Goal: Task Accomplishment & Management: Complete application form

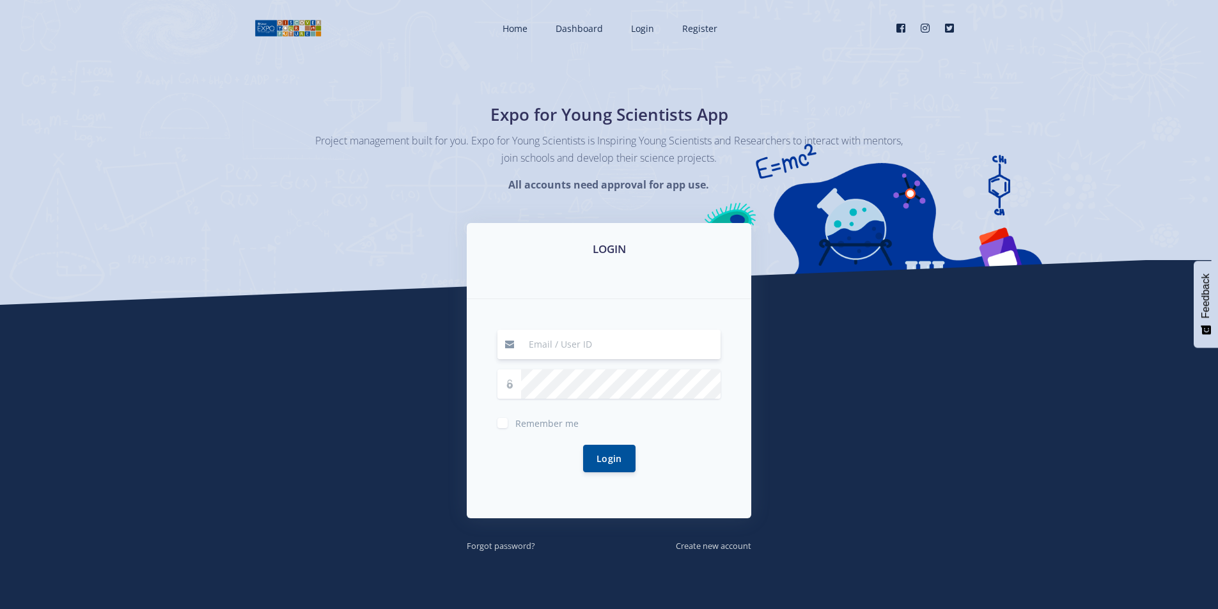
click at [641, 357] on input at bounding box center [621, 344] width 200 height 29
click at [529, 448] on div "Login" at bounding box center [609, 459] width 223 height 58
click at [698, 535] on div "LOGIN Remember me Login" at bounding box center [609, 388] width 304 height 330
click at [698, 544] on small "Create new account" at bounding box center [713, 546] width 75 height 12
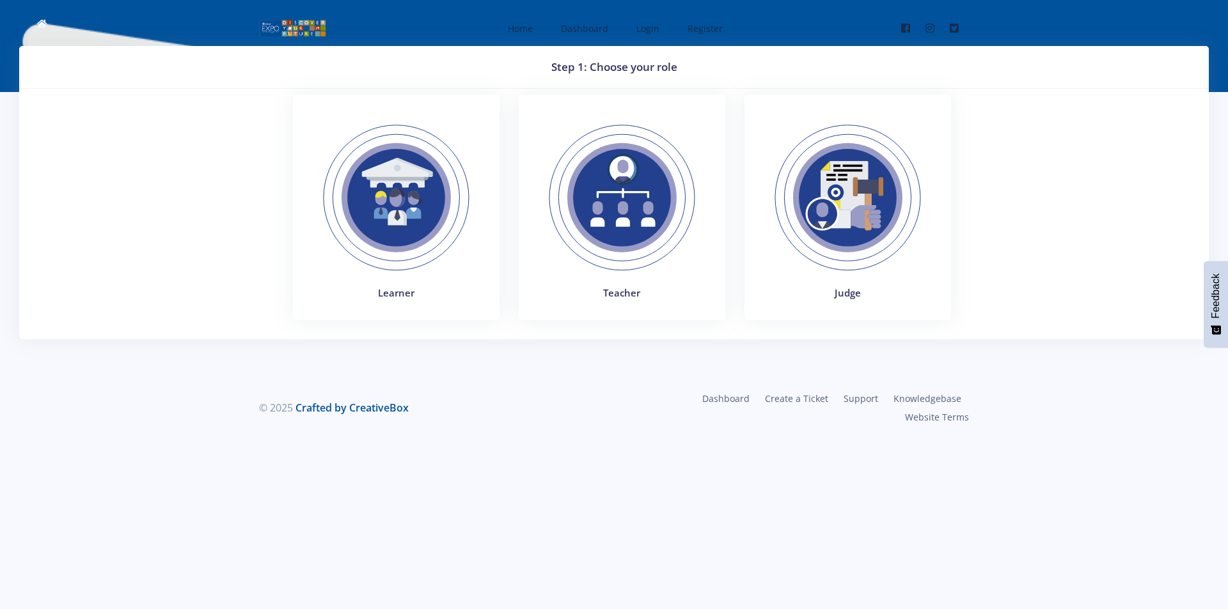
click at [357, 254] on img at bounding box center [396, 198] width 176 height 176
click at [656, 30] on span "Login" at bounding box center [647, 28] width 23 height 12
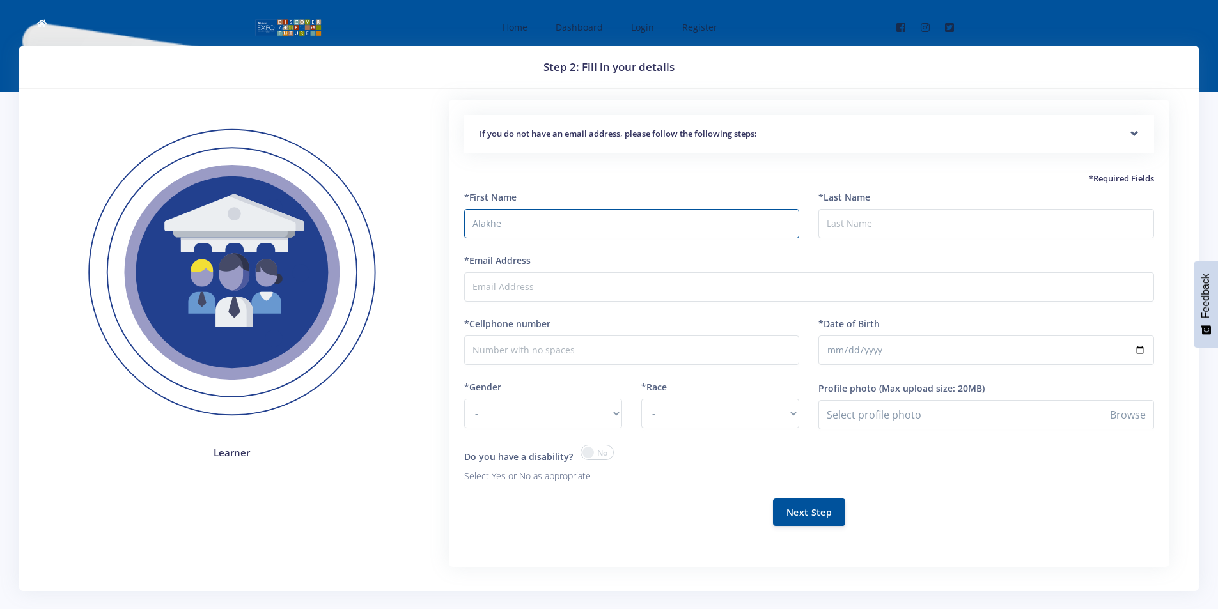
type input "Alakhe"
click at [837, 220] on input "*Last Name" at bounding box center [987, 223] width 336 height 29
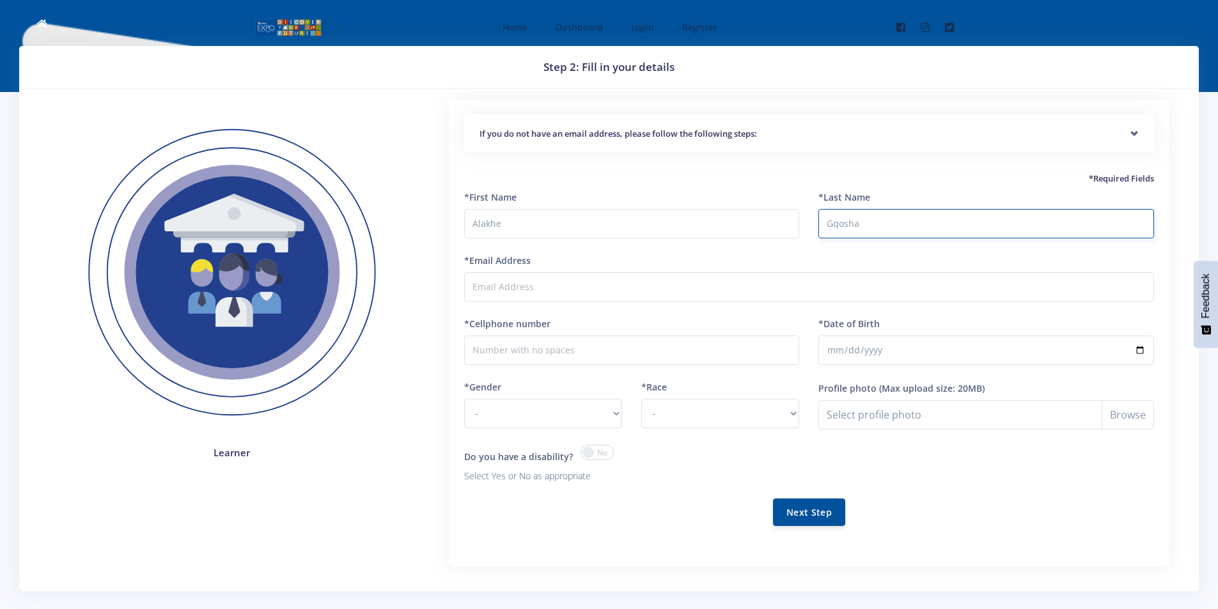
type input "Gqosha"
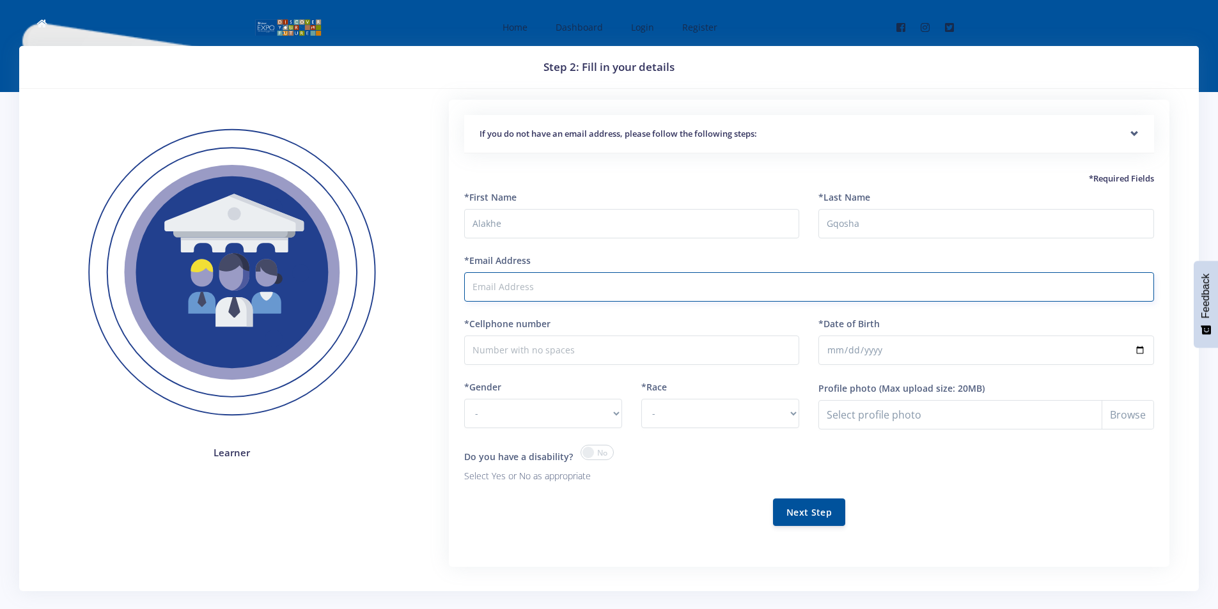
click at [866, 280] on input "*Email Address" at bounding box center [809, 286] width 690 height 29
type input "[EMAIL_ADDRESS][DOMAIN_NAME]"
click at [486, 345] on input "*Cellphone number" at bounding box center [632, 350] width 336 height 29
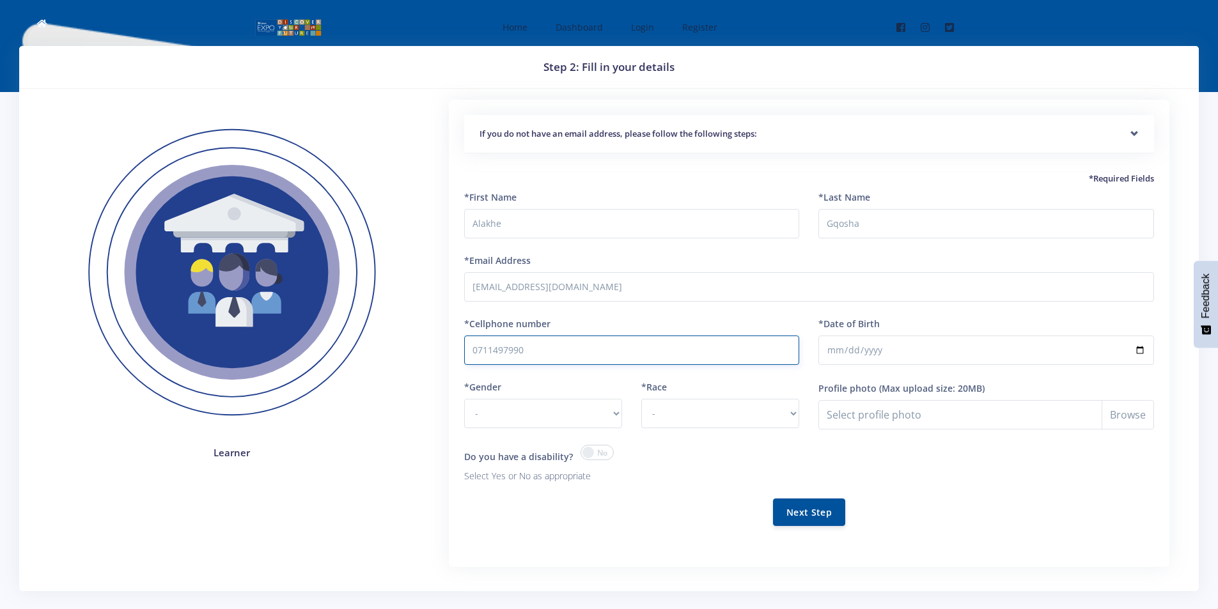
type input "0711497990"
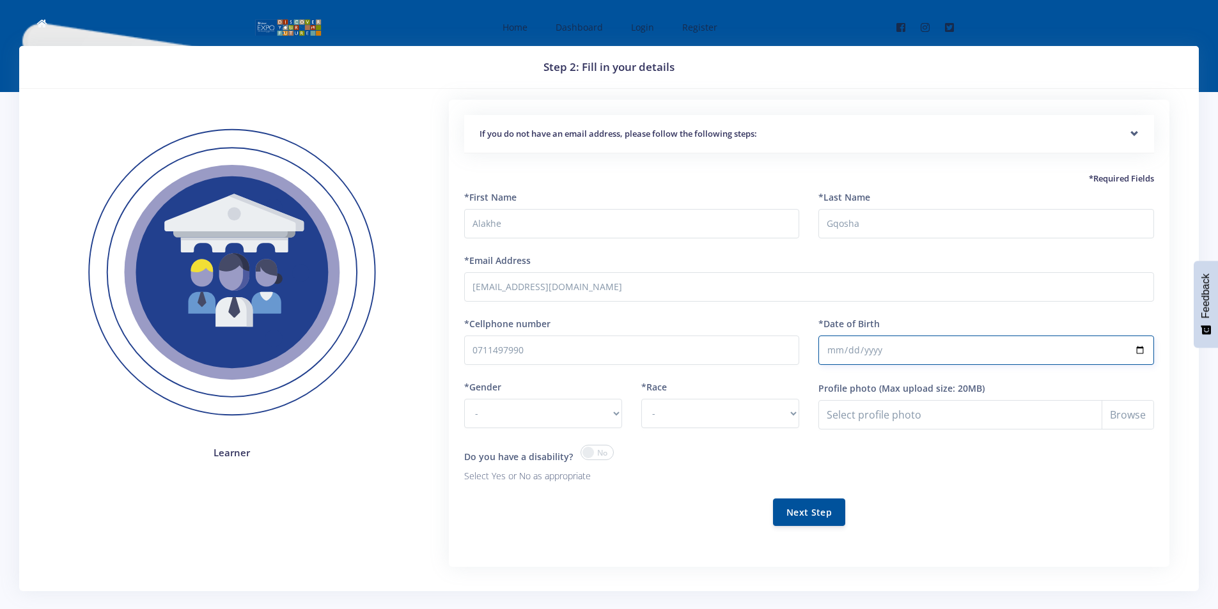
click at [827, 349] on input "*Date of Birth" at bounding box center [987, 350] width 336 height 29
type input "2008-09-07"
click at [622, 409] on select "- Male Female" at bounding box center [543, 413] width 158 height 29
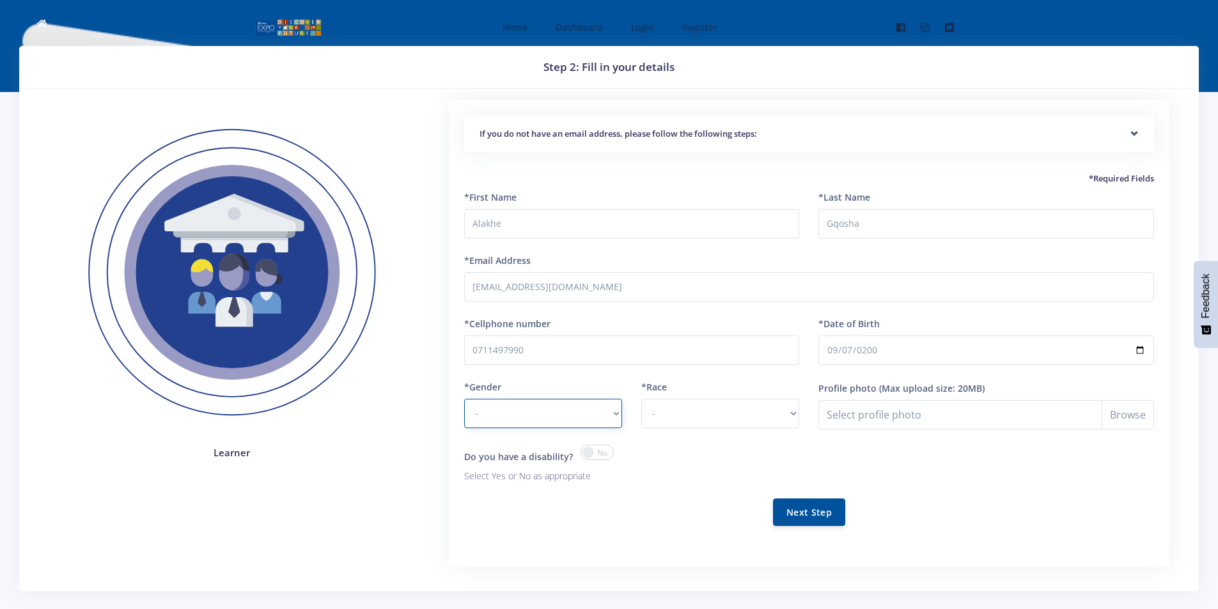
select select "F"
click at [464, 399] on select "- Male Female" at bounding box center [543, 413] width 158 height 29
click at [795, 410] on select "- African Asian Coloured Indian White Other" at bounding box center [720, 413] width 158 height 29
select select "African"
click at [641, 399] on select "- African Asian Coloured Indian White Other" at bounding box center [720, 413] width 158 height 29
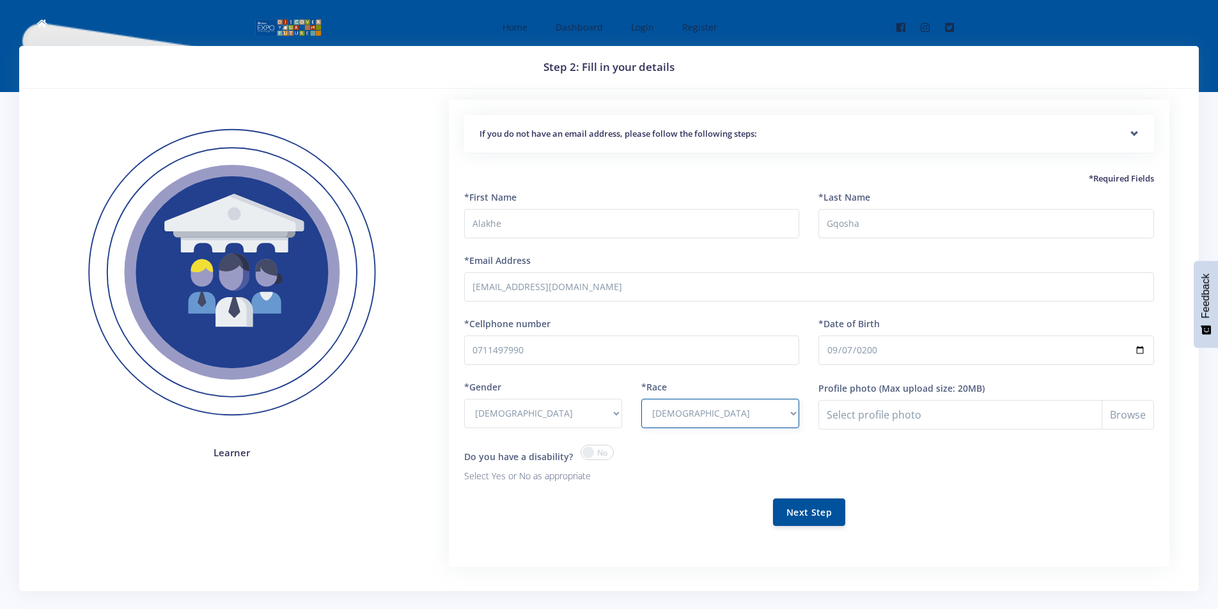
click at [789, 415] on select "- African Asian Coloured Indian White Other" at bounding box center [720, 413] width 158 height 29
click at [905, 465] on div "Select your disability? - Hearing Impaired Cognitive / Learning Mobility / Phys…" at bounding box center [986, 472] width 355 height 54
click at [1038, 425] on input "Profile photo" at bounding box center [987, 414] width 336 height 29
click at [599, 445] on span at bounding box center [597, 452] width 33 height 15
click at [0, 0] on input "checkbox" at bounding box center [0, 0] width 0 height 0
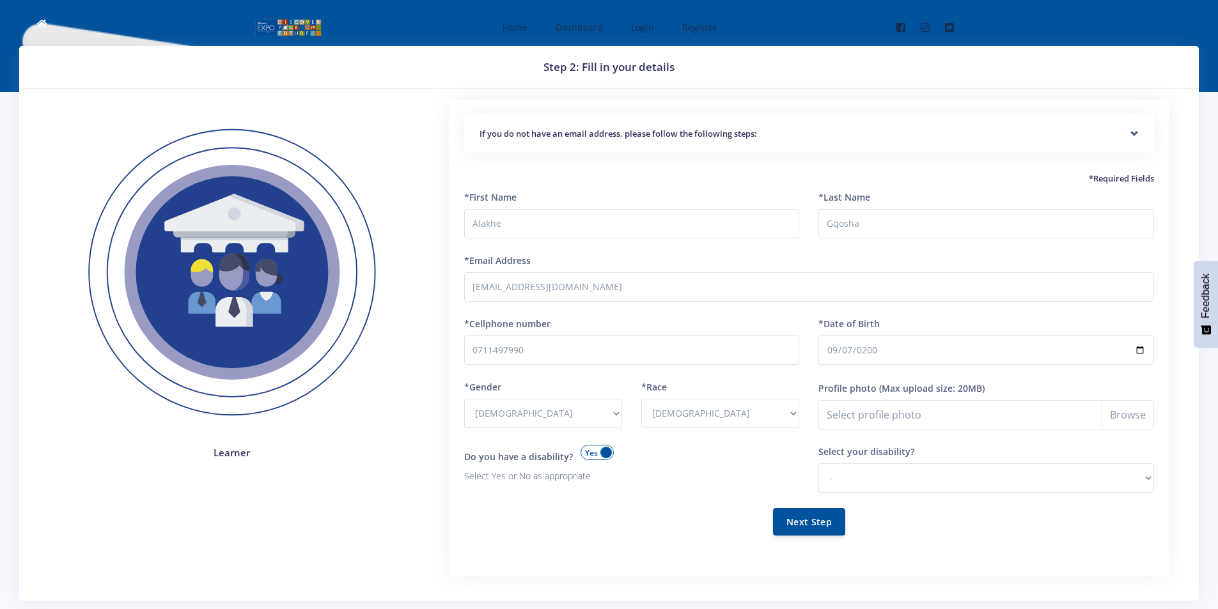
click at [599, 445] on span at bounding box center [597, 452] width 33 height 15
click at [0, 0] on input "checkbox" at bounding box center [0, 0] width 0 height 0
click at [804, 509] on button "Next Step" at bounding box center [809, 511] width 72 height 27
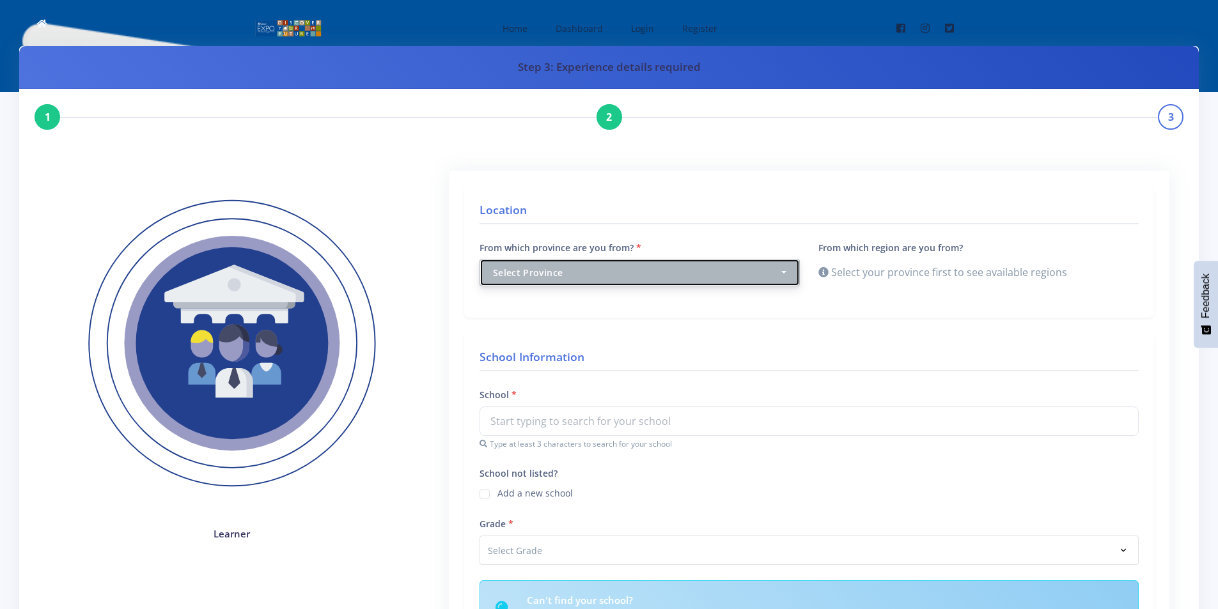
click at [754, 277] on div "Select Province" at bounding box center [636, 272] width 286 height 13
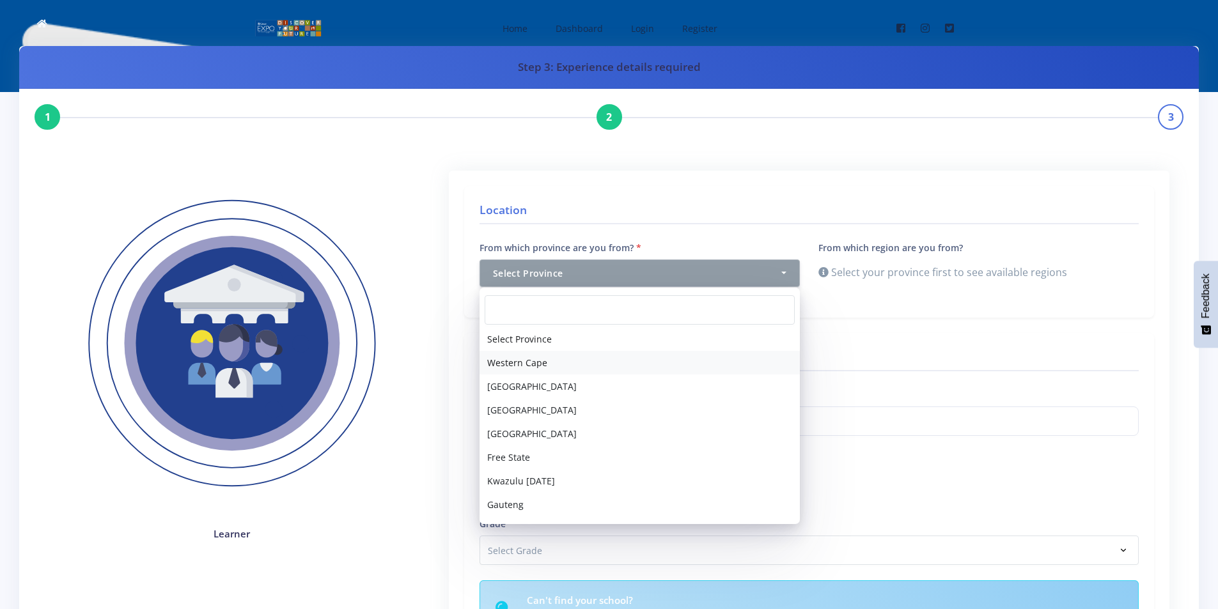
click at [698, 356] on link "Western Cape" at bounding box center [640, 363] width 320 height 24
select select "1"
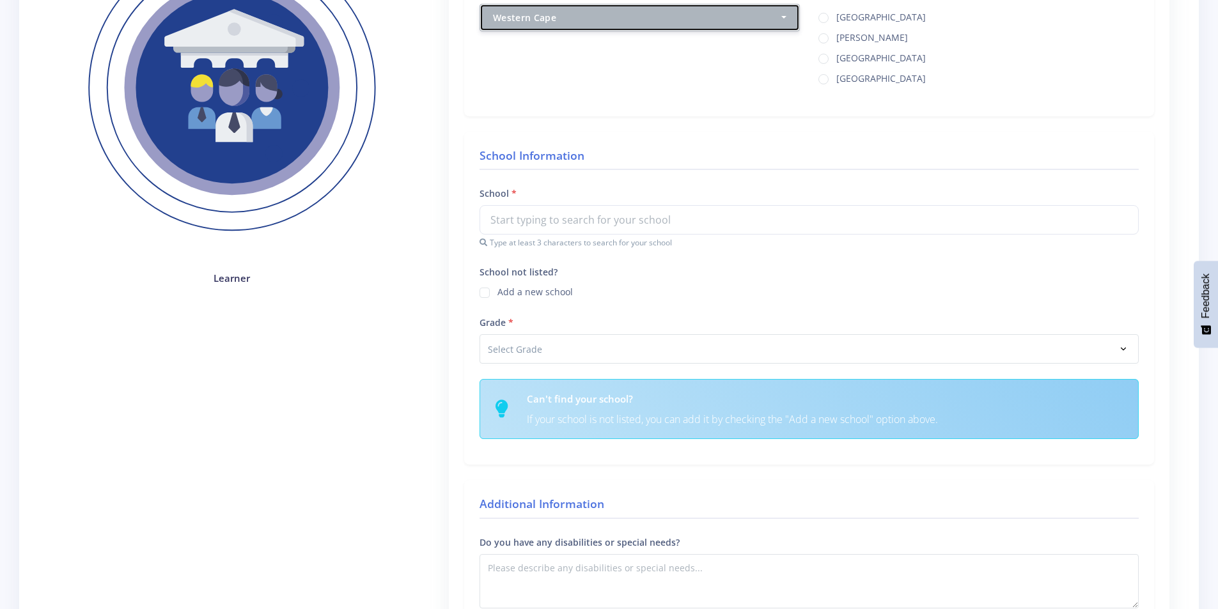
scroll to position [192, 0]
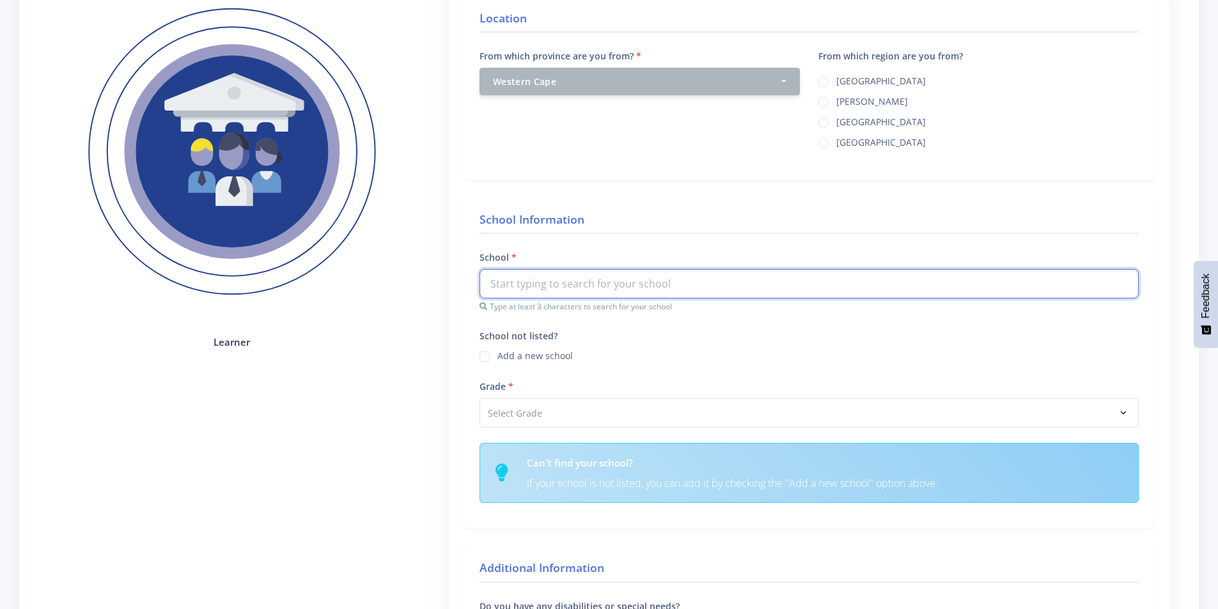
click at [705, 294] on input "text" at bounding box center [809, 283] width 659 height 29
type input "c"
type input "O"
type input "c"
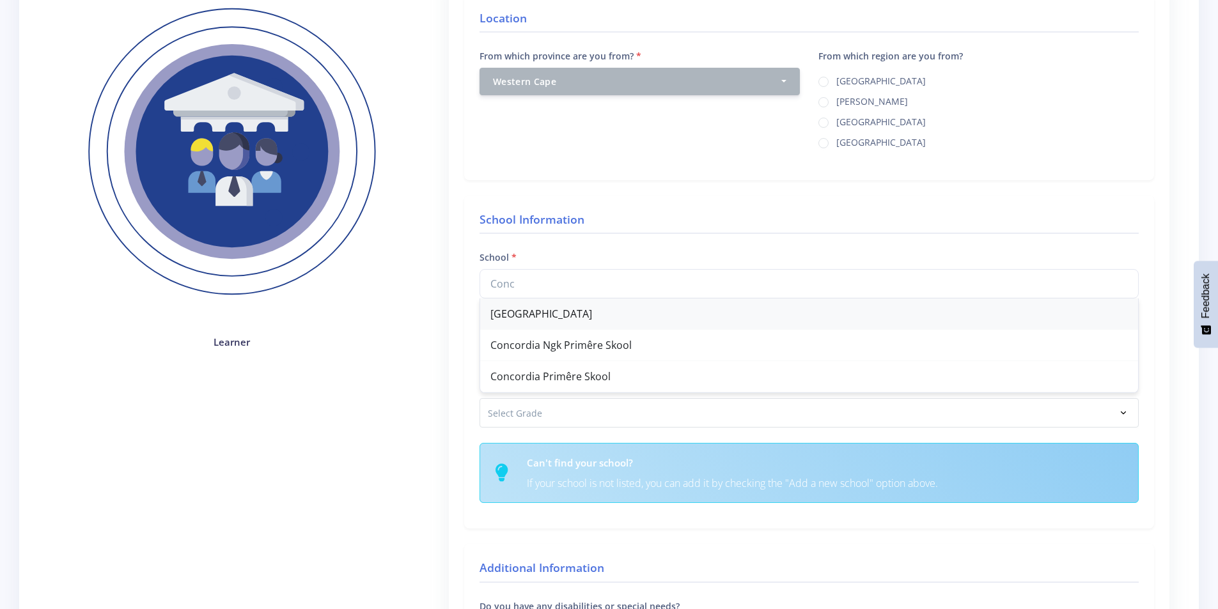
click at [494, 306] on div "Concordia High School" at bounding box center [809, 314] width 658 height 31
type input "Concordia High School"
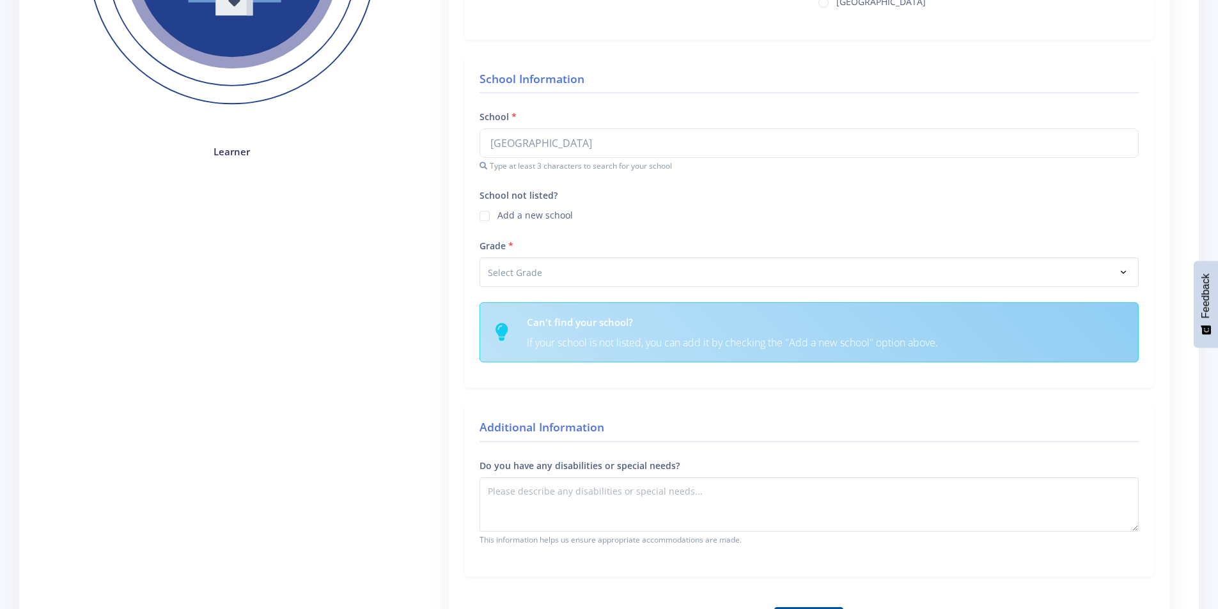
scroll to position [384, 0]
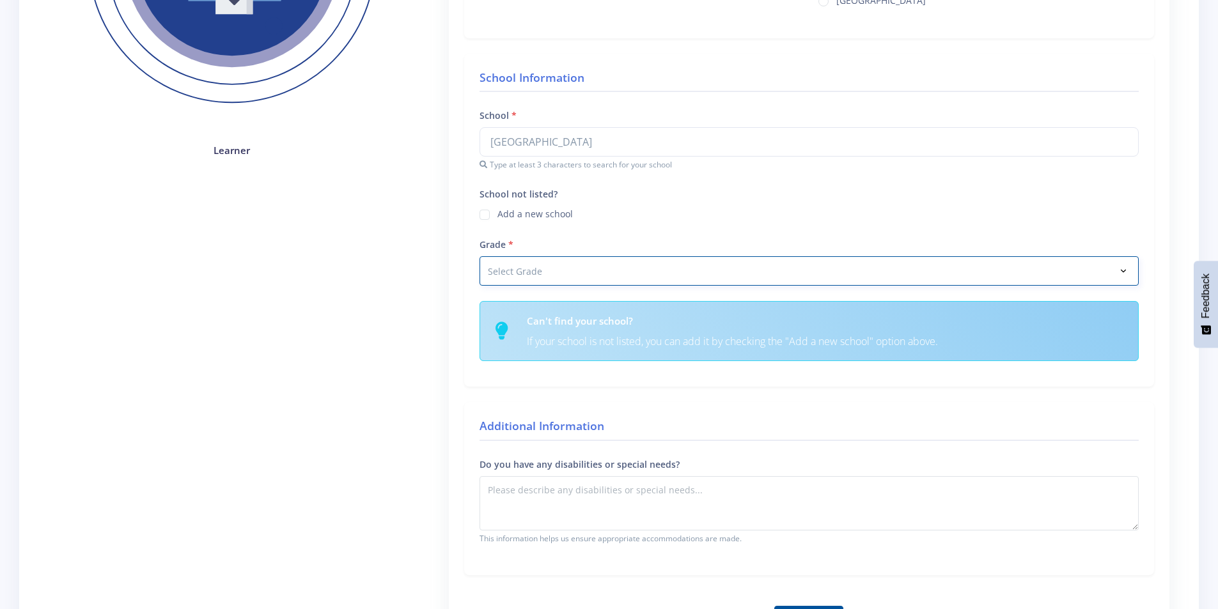
click at [510, 279] on select "Select Grade Grade 4 Grade 5 Grade 6 Grade 7" at bounding box center [809, 270] width 659 height 29
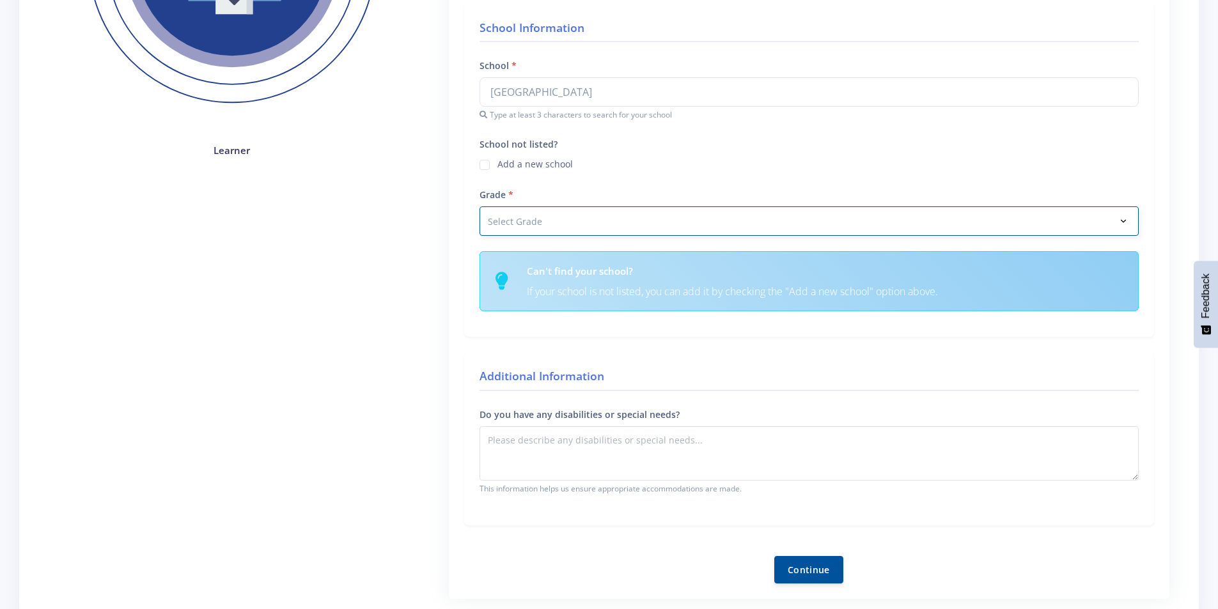
select select "Grade 10"
click at [480, 207] on select "Select Grade Grade 4 Grade 5 Grade 6 Grade 7" at bounding box center [809, 221] width 659 height 29
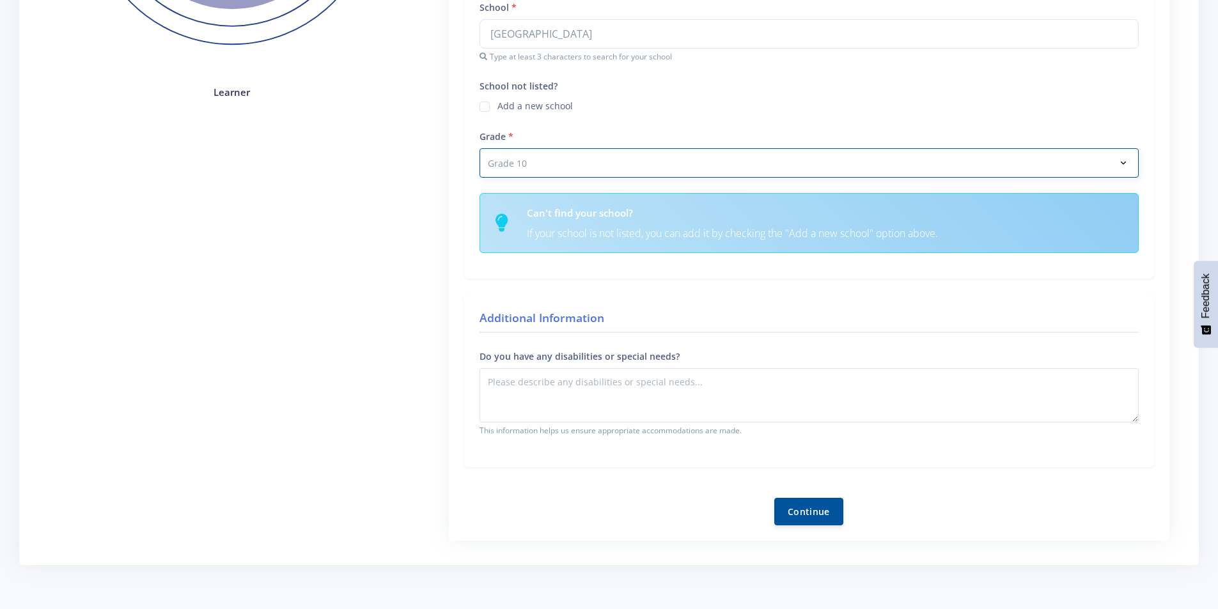
scroll to position [497, 0]
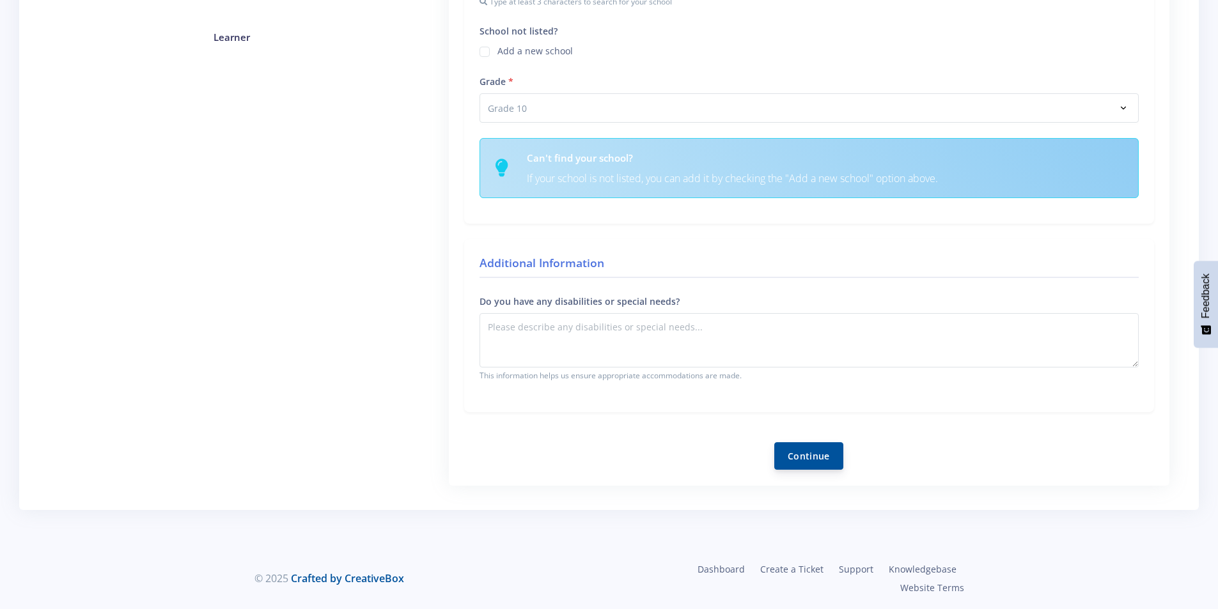
click at [791, 458] on button "Continue" at bounding box center [808, 456] width 69 height 27
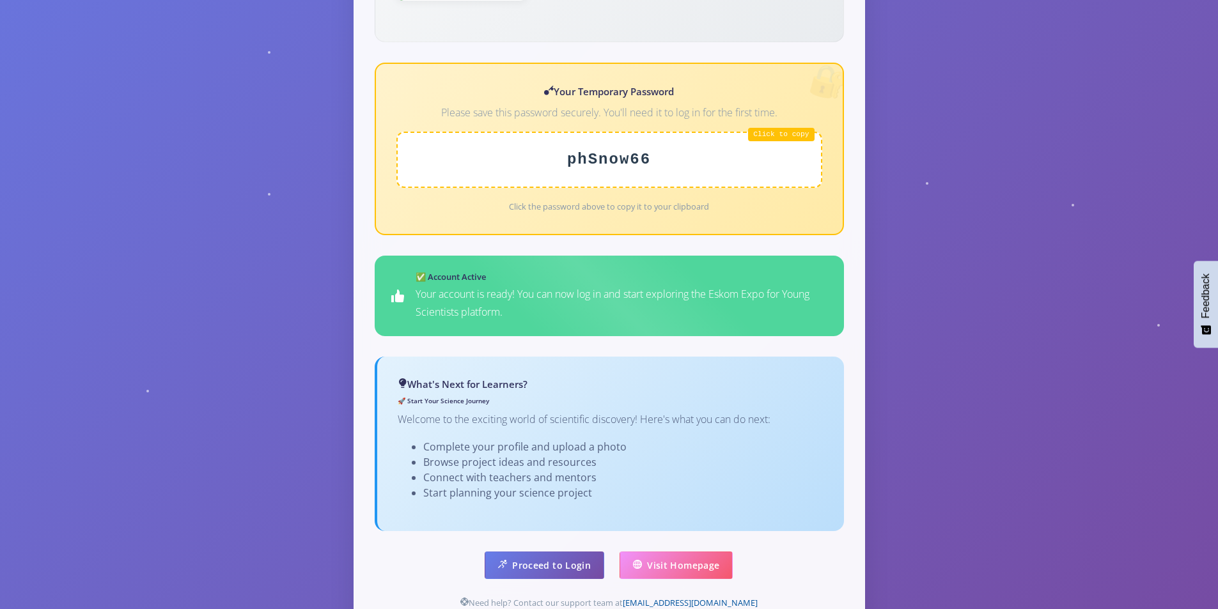
scroll to position [576, 0]
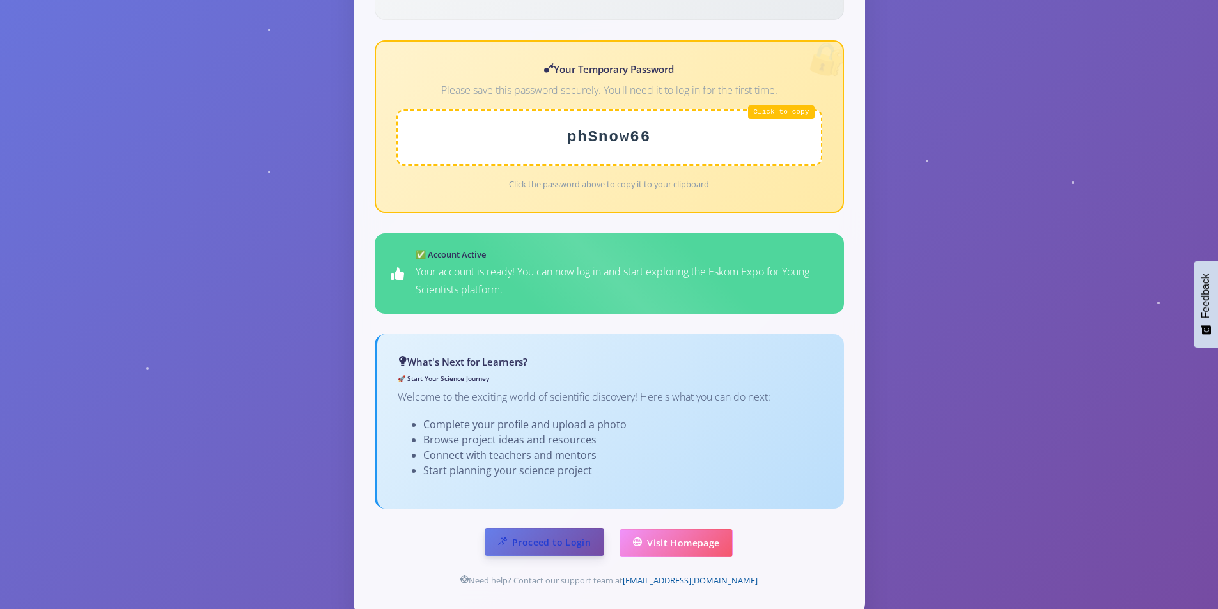
click at [516, 529] on link "Proceed to Login" at bounding box center [545, 542] width 120 height 27
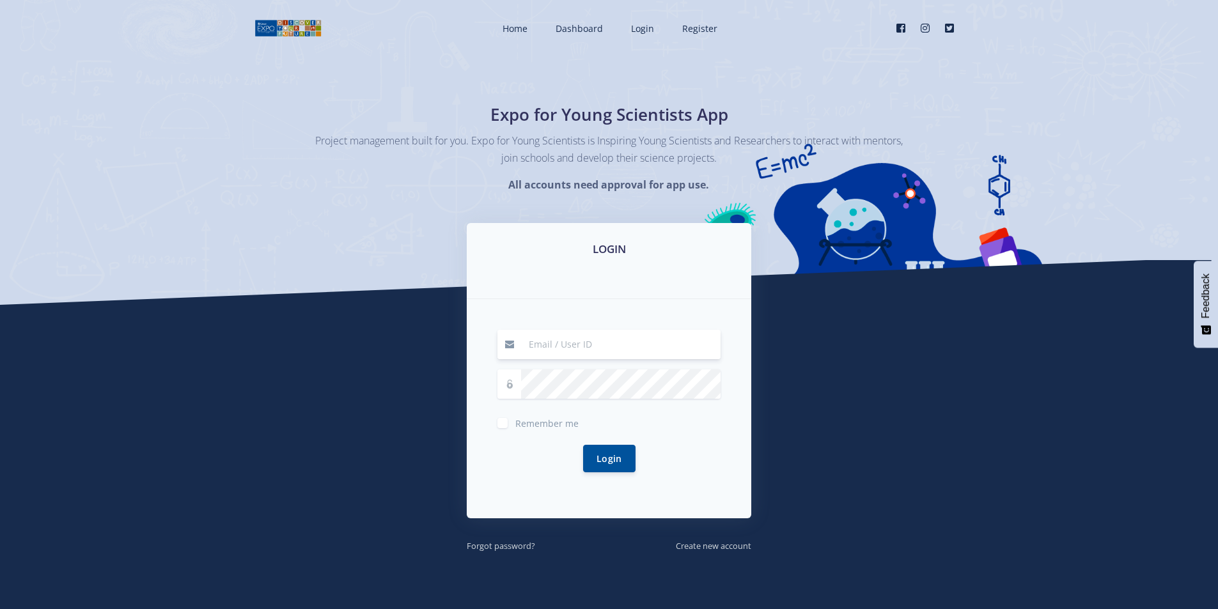
click at [606, 338] on input at bounding box center [621, 344] width 200 height 29
type input "q"
type input "alakhegqosha@gmail.com"
click at [510, 377] on span at bounding box center [510, 384] width 24 height 29
click at [501, 417] on div "Remember me" at bounding box center [609, 421] width 223 height 15
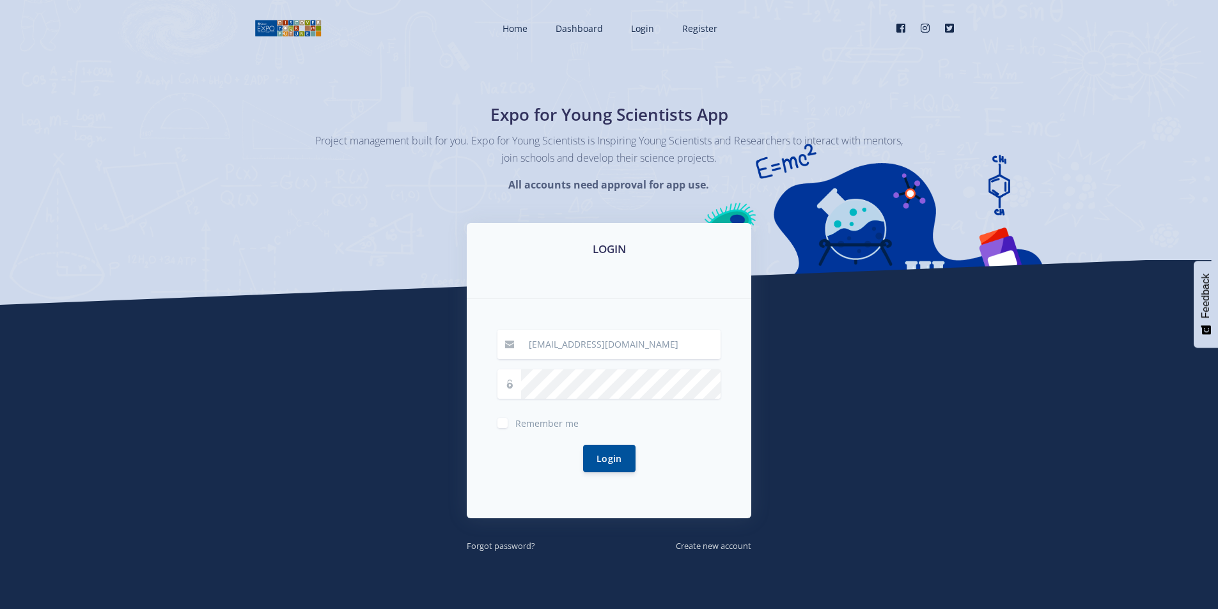
drag, startPoint x: 508, startPoint y: 368, endPoint x: 505, endPoint y: 404, distance: 36.0
click at [508, 384] on form "alakhegqosha@gmail.com Remember me Login" at bounding box center [609, 409] width 223 height 158
drag, startPoint x: 508, startPoint y: 384, endPoint x: 519, endPoint y: 383, distance: 10.3
click at [519, 383] on span at bounding box center [510, 384] width 24 height 29
click at [505, 380] on icon at bounding box center [509, 384] width 9 height 9
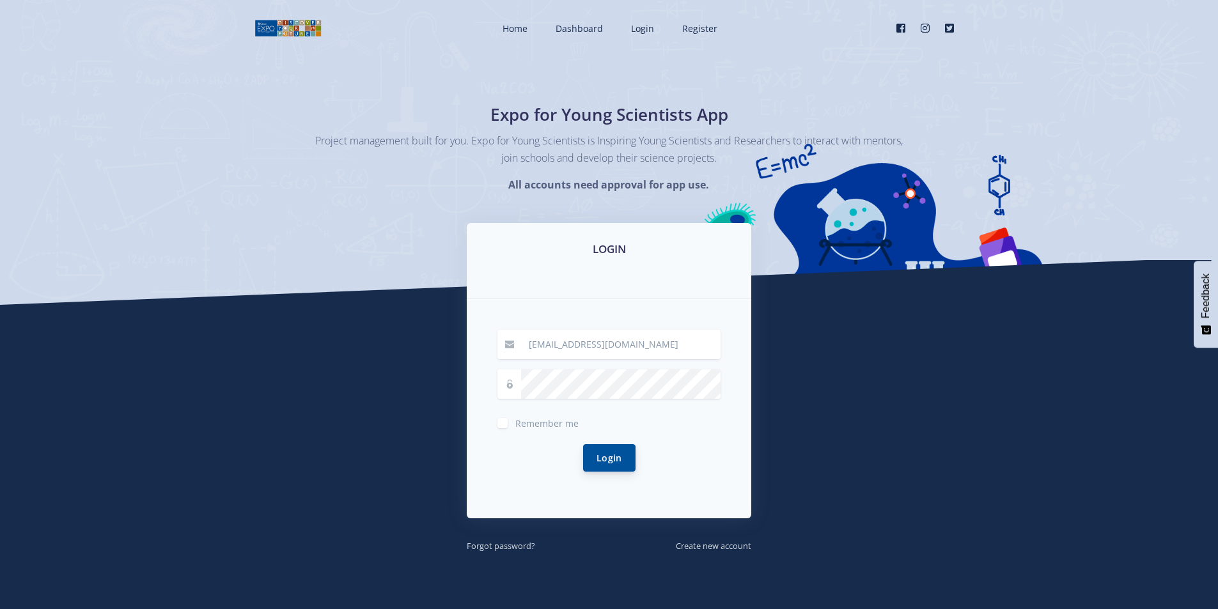
click at [617, 465] on button "Login" at bounding box center [609, 457] width 52 height 27
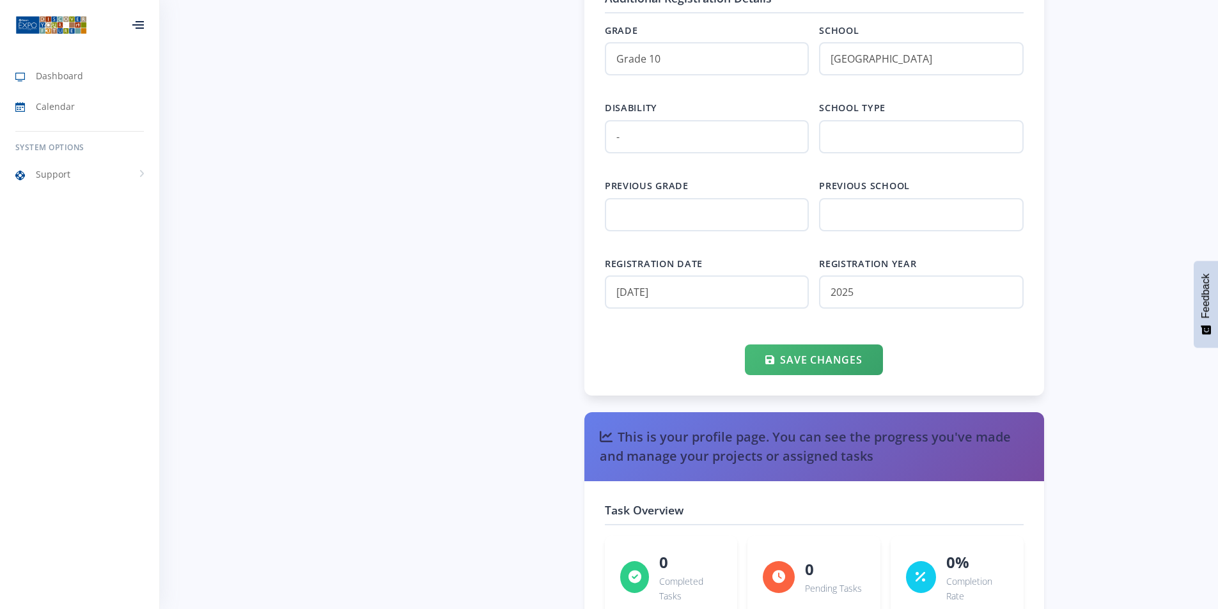
scroll to position [1486, 0]
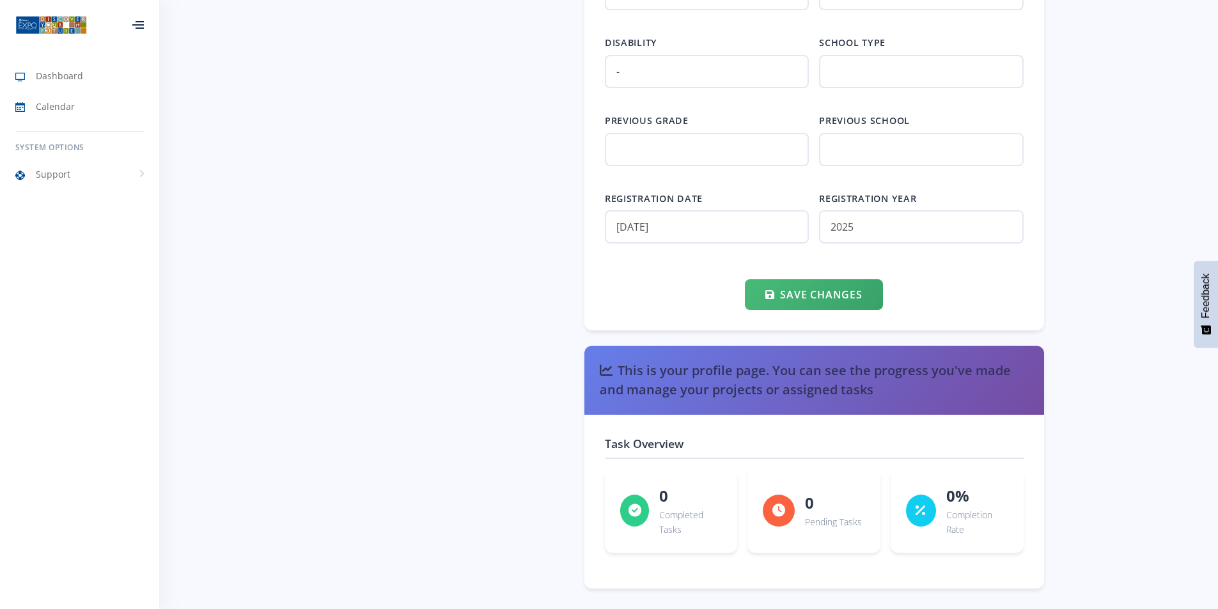
click at [144, 26] on div at bounding box center [138, 25] width 12 height 8
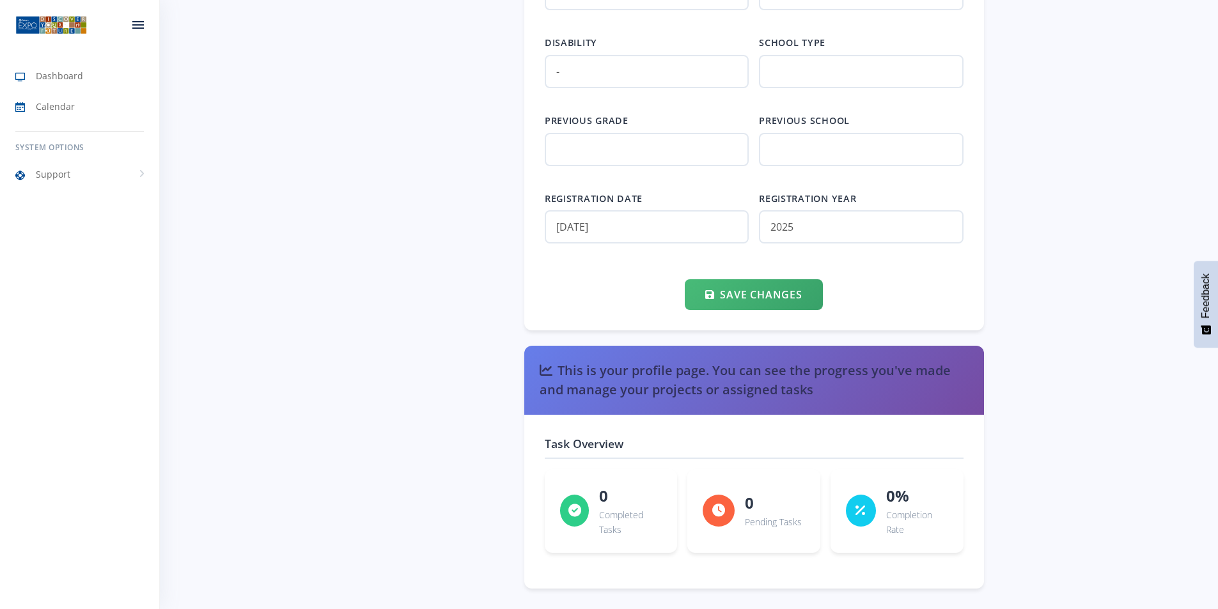
click at [138, 33] on div at bounding box center [138, 25] width 42 height 38
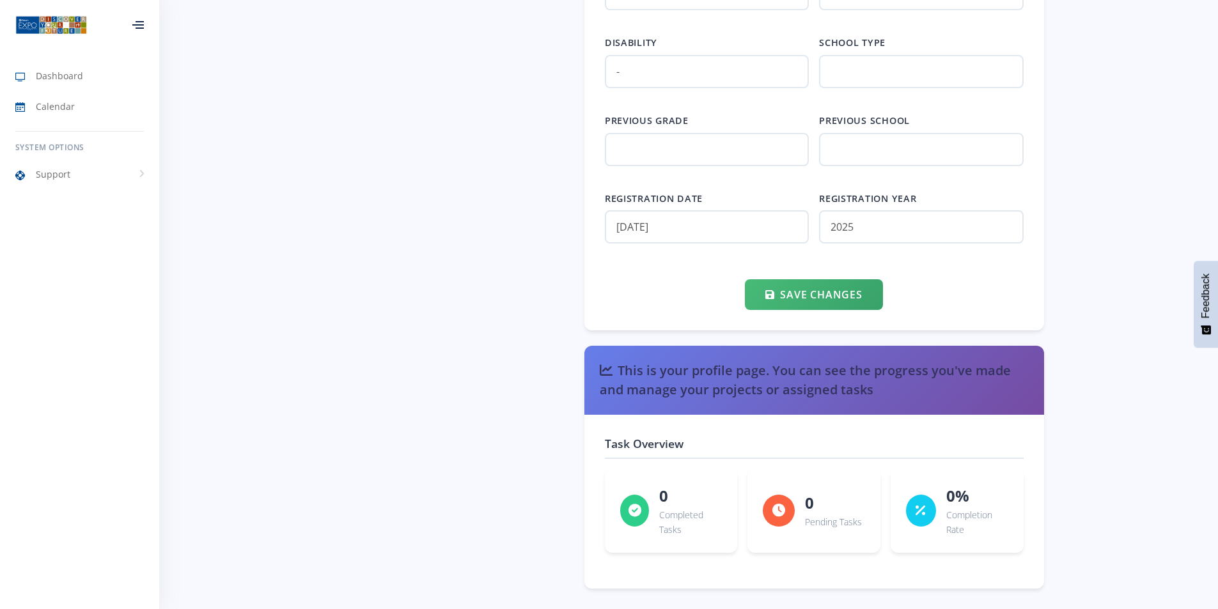
click at [138, 29] on div at bounding box center [138, 25] width 12 height 8
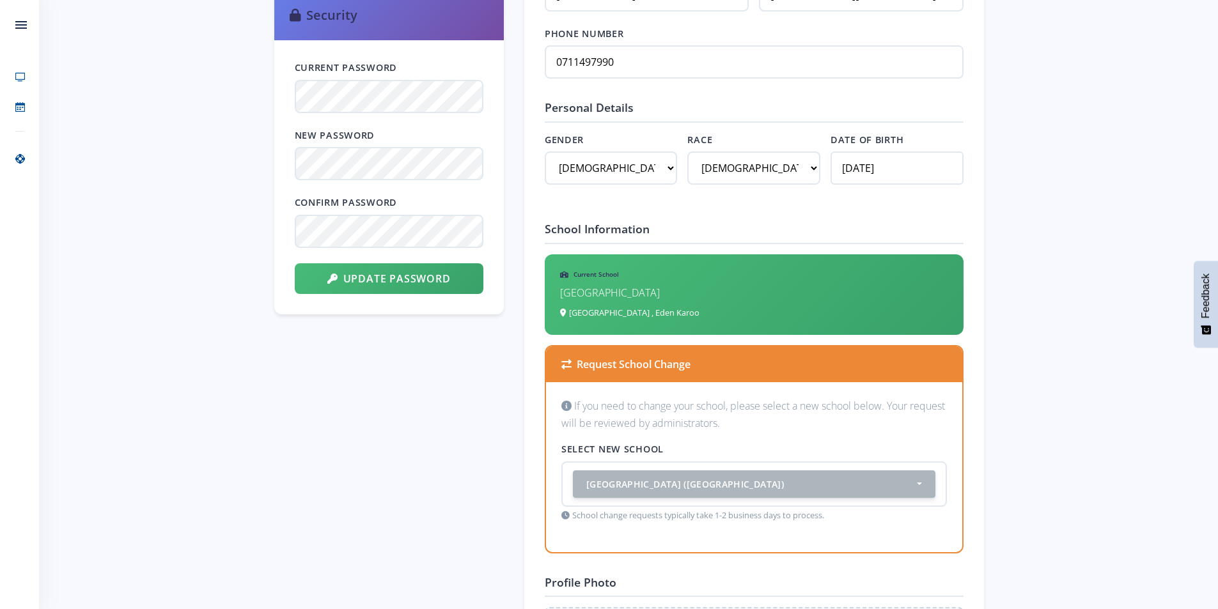
scroll to position [591, 0]
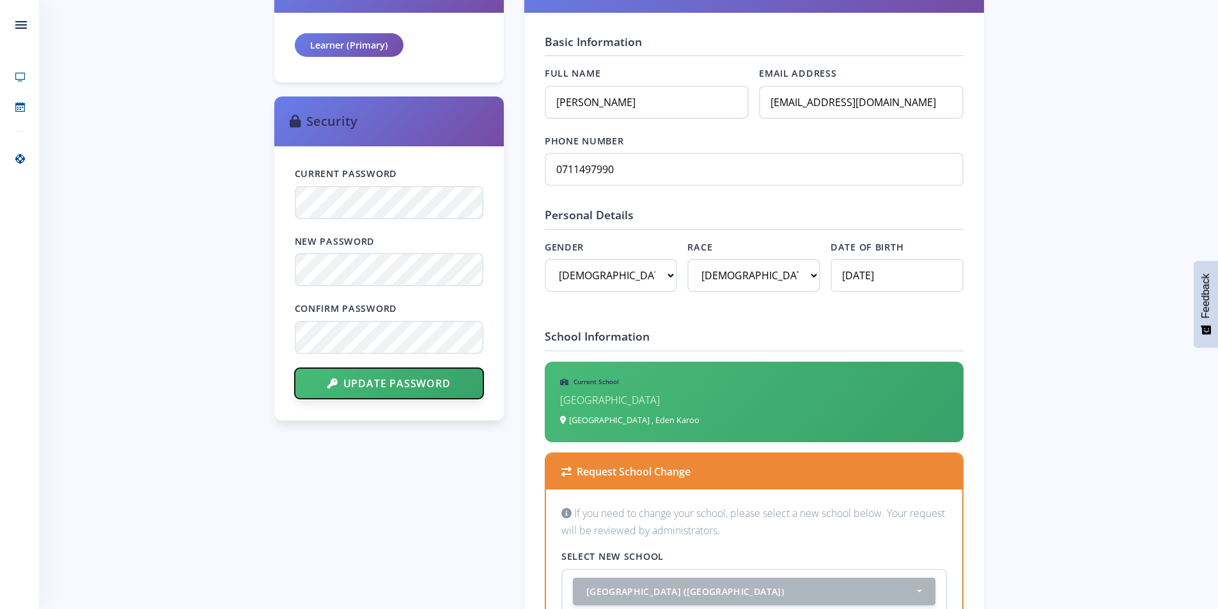
click at [329, 383] on icon "submit" at bounding box center [332, 384] width 11 height 10
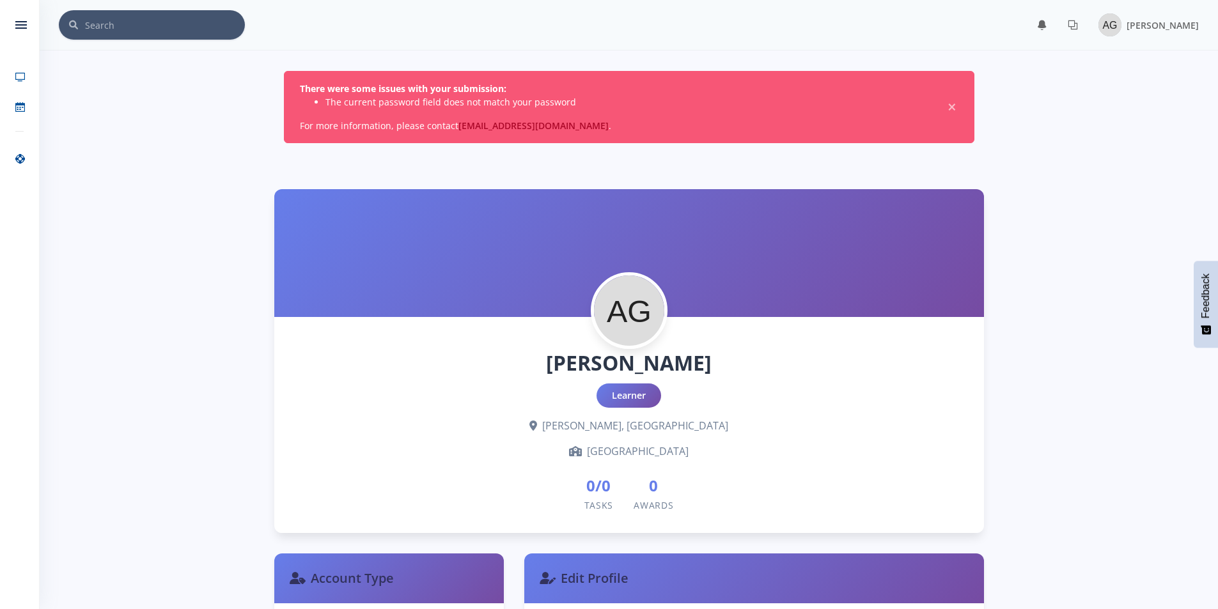
scroll to position [10, 10]
click at [381, 372] on h1 "[PERSON_NAME]" at bounding box center [629, 363] width 669 height 31
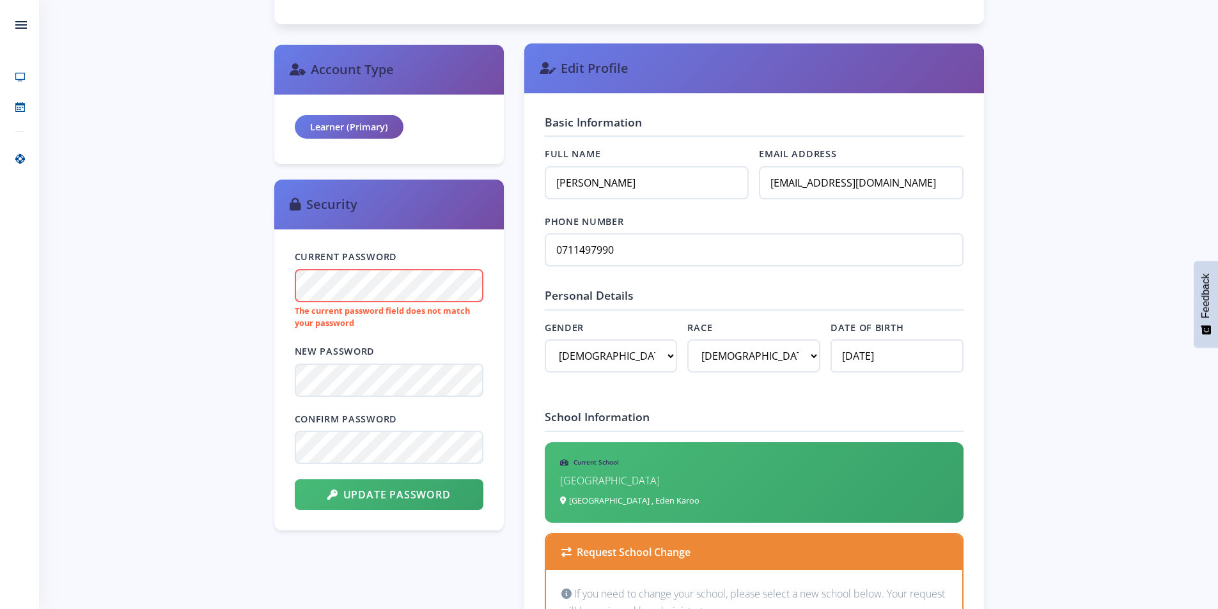
scroll to position [512, 0]
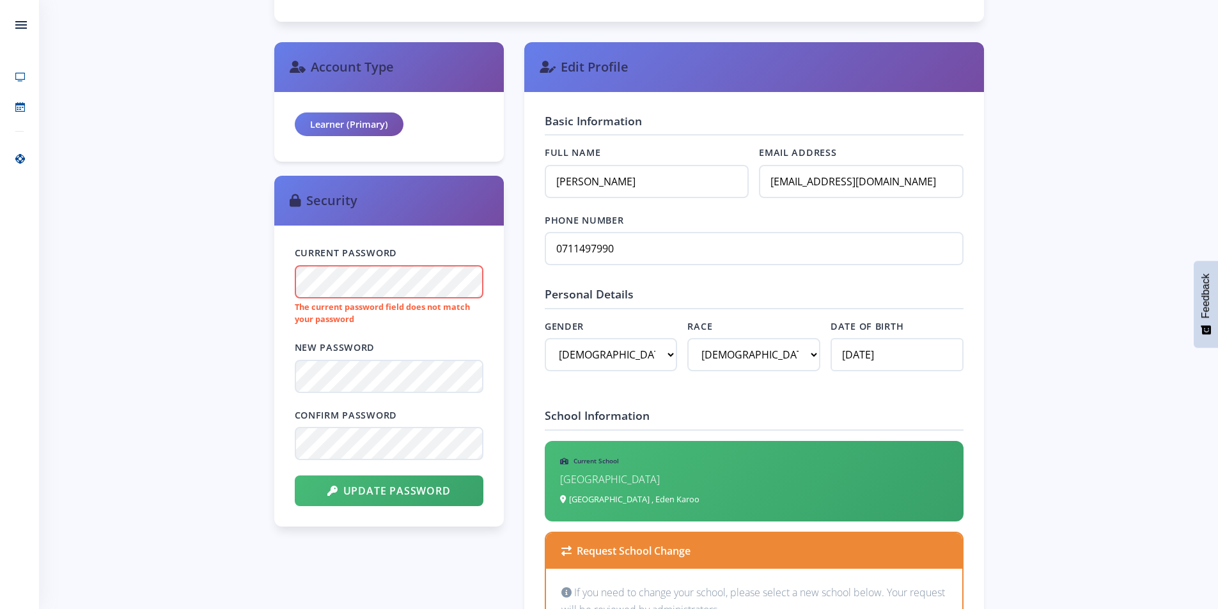
click at [324, 512] on div "Current Password The current password field does not match your password New Pa…" at bounding box center [389, 376] width 230 height 301
click at [349, 496] on button "Update Password" at bounding box center [389, 490] width 189 height 31
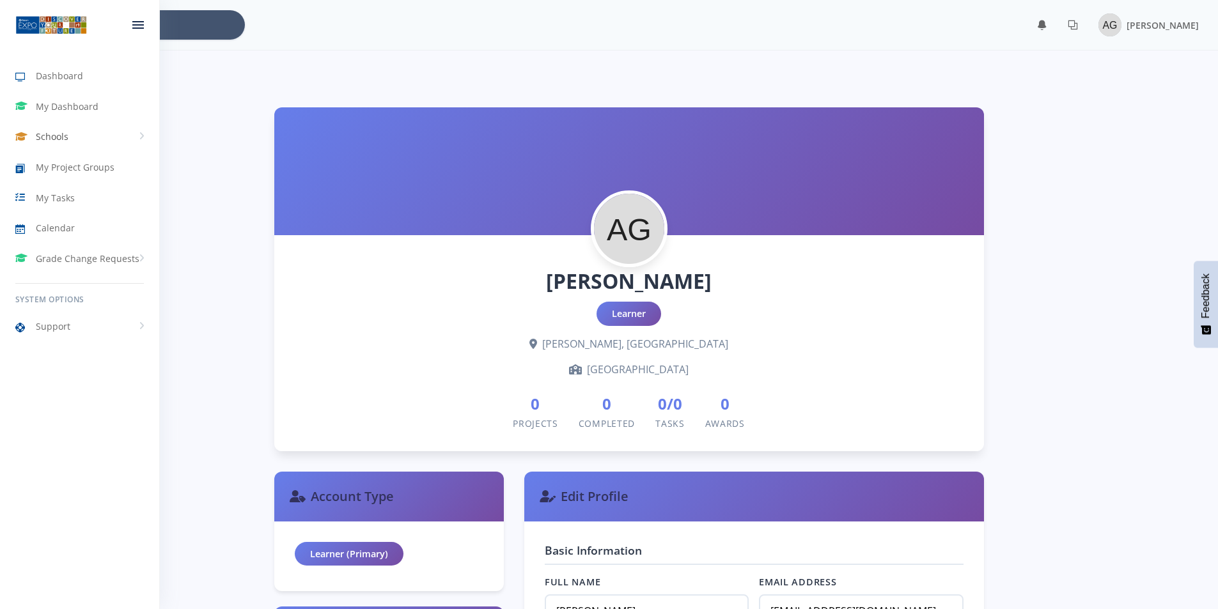
click at [82, 138] on link "Schools" at bounding box center [79, 136] width 159 height 29
click at [47, 215] on span "My Project Groups" at bounding box center [75, 210] width 79 height 13
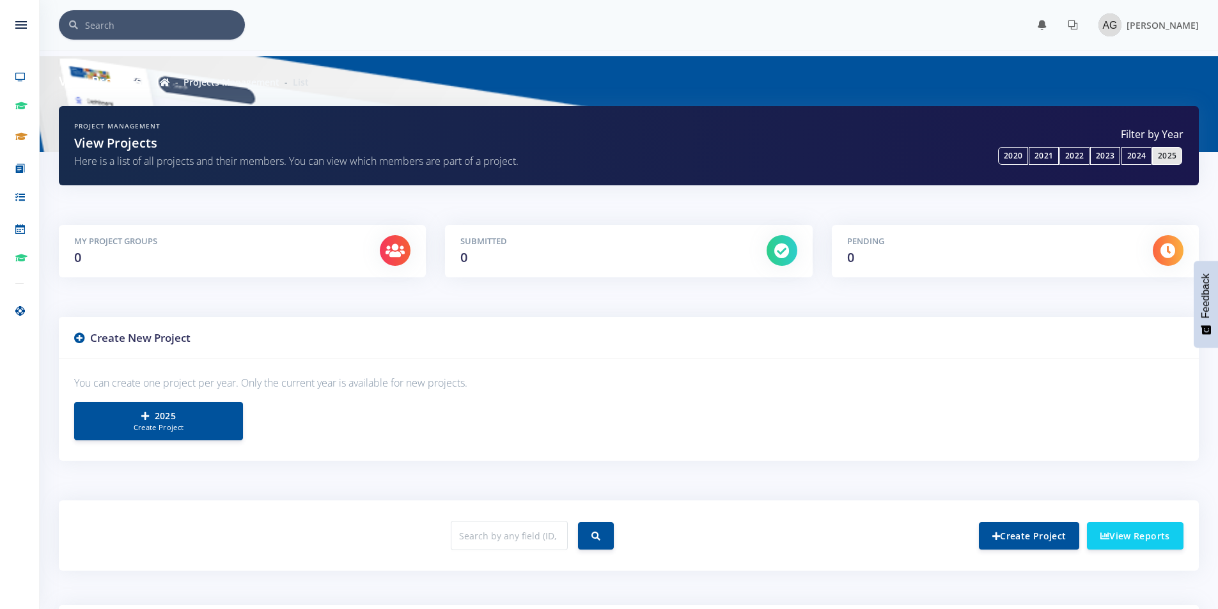
scroll to position [10, 10]
click at [1005, 532] on link "Create Project" at bounding box center [1029, 535] width 100 height 27
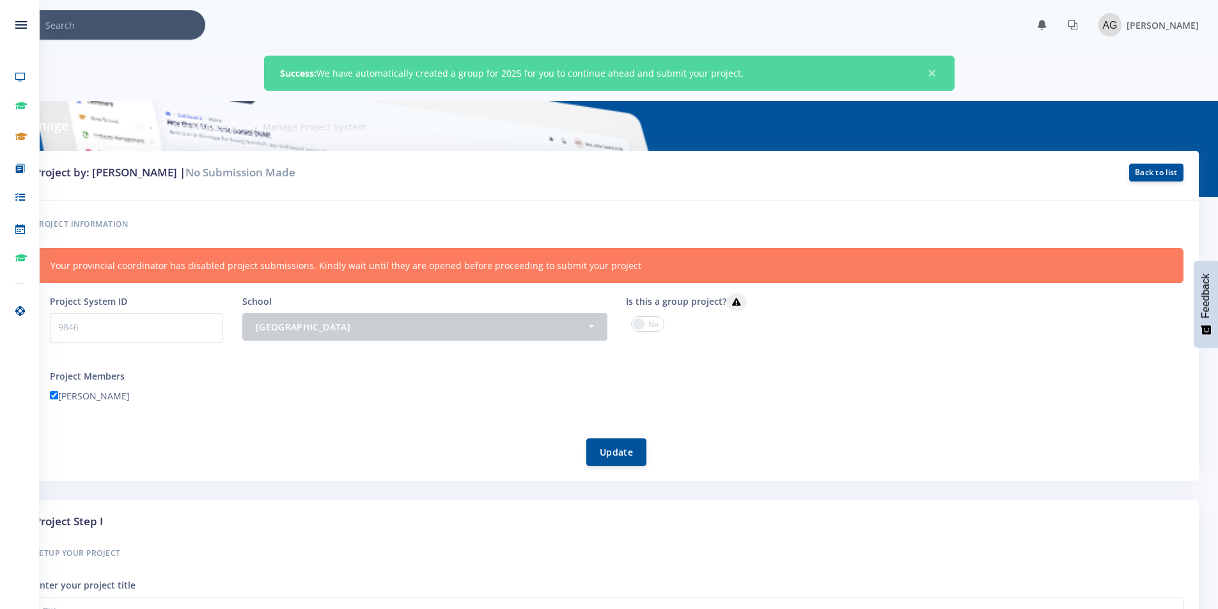
scroll to position [10, 10]
click at [640, 324] on span at bounding box center [647, 324] width 33 height 15
click at [0, 0] on input "checkbox" at bounding box center [0, 0] width 0 height 0
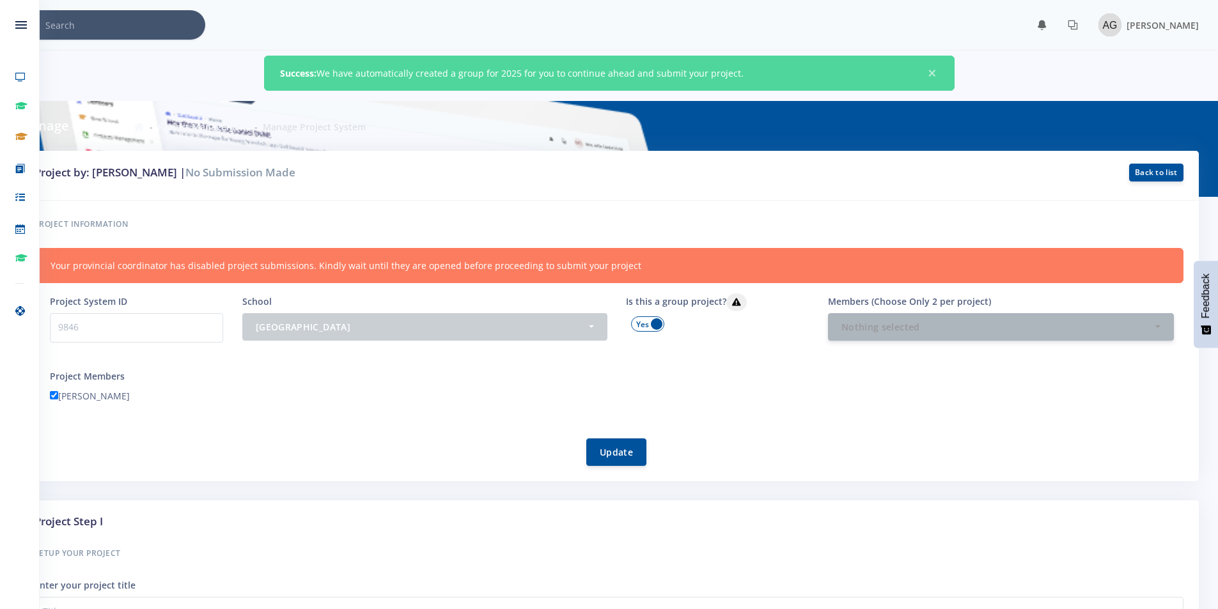
click at [639, 323] on span at bounding box center [647, 324] width 33 height 15
click at [0, 0] on input "checkbox" at bounding box center [0, 0] width 0 height 0
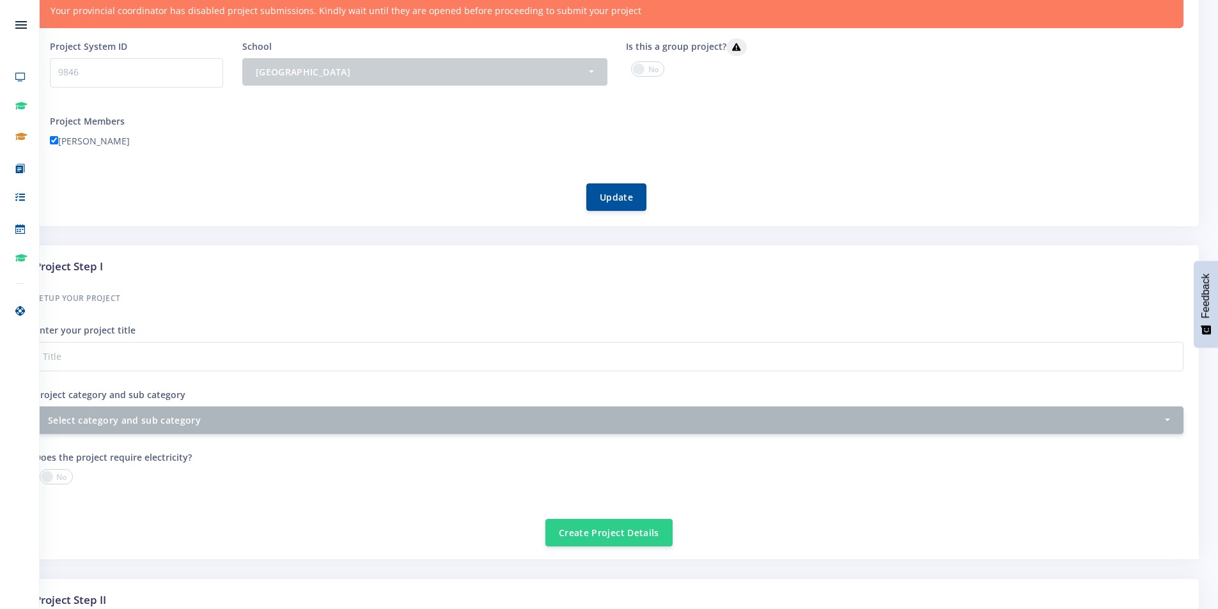
scroll to position [256, 0]
click at [196, 337] on div "Enter your project title" at bounding box center [609, 346] width 1149 height 49
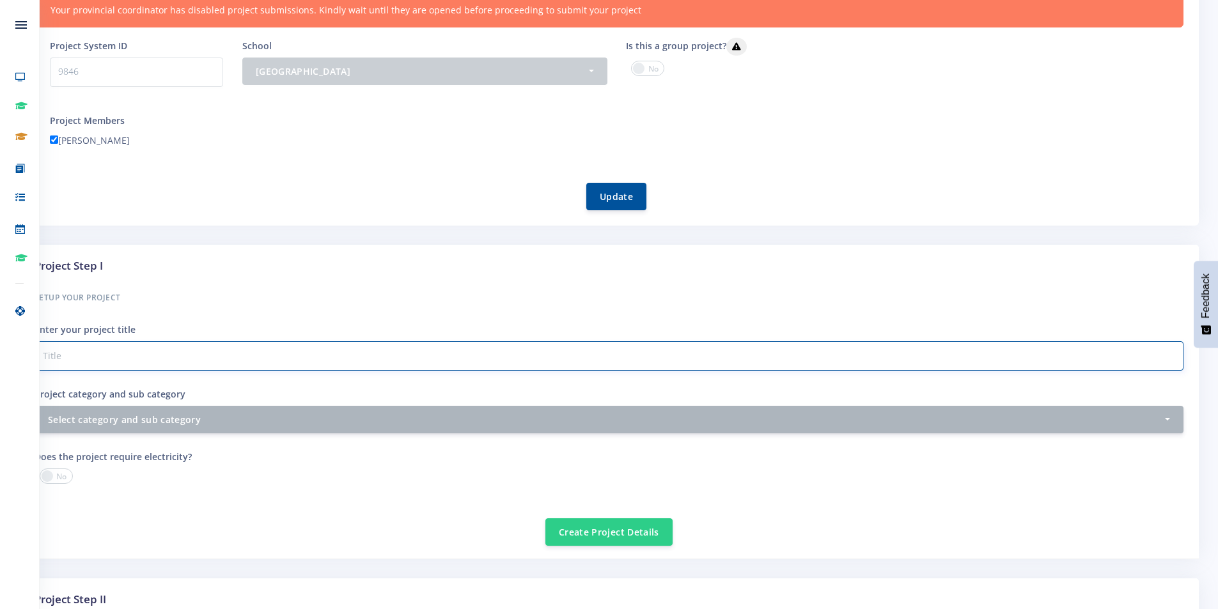
click at [195, 346] on input "Project category and sub category" at bounding box center [609, 355] width 1149 height 29
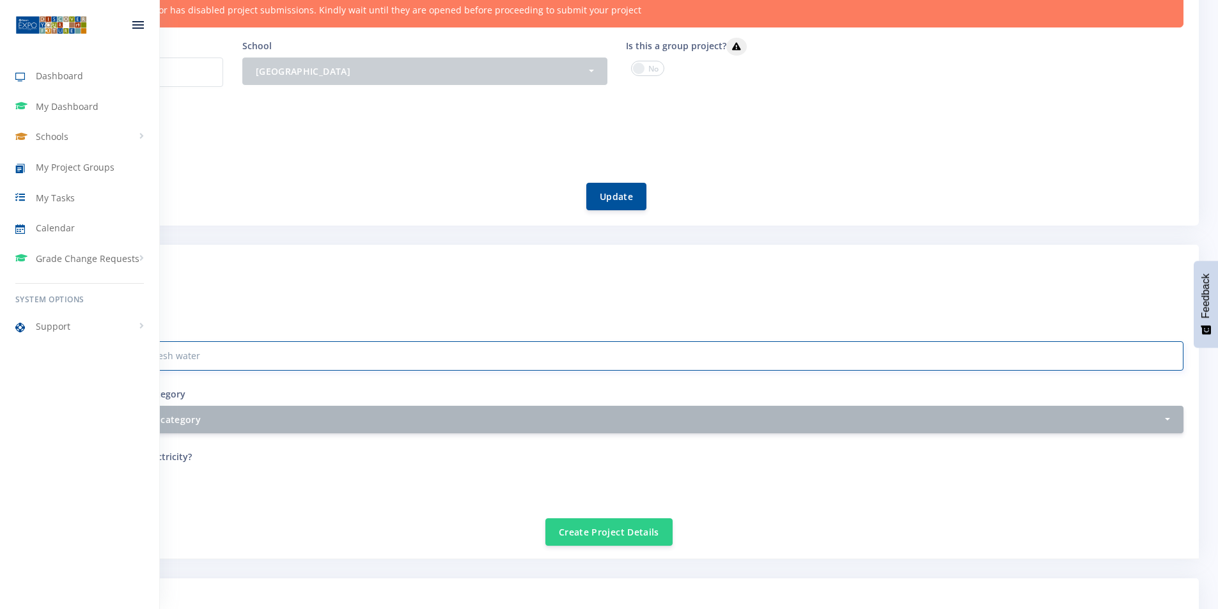
type input "converting salty water to fresh water"
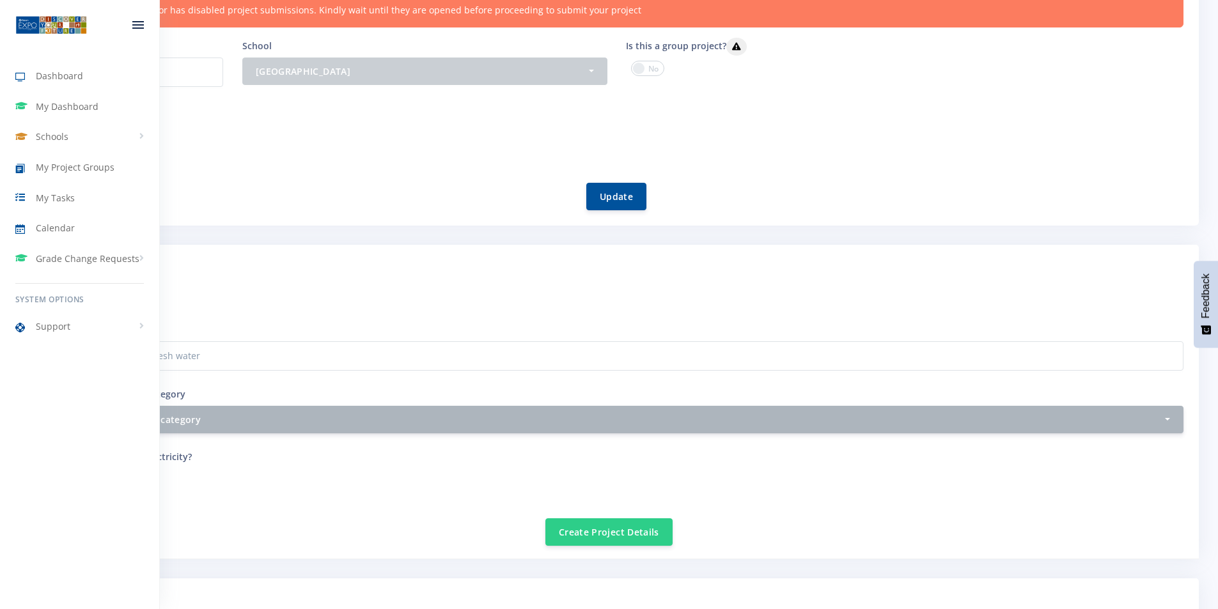
click at [140, 27] on icon at bounding box center [138, 27] width 12 height 1
click at [247, 494] on div "Does the project require electricity?" at bounding box center [317, 476] width 585 height 54
drag, startPoint x: 238, startPoint y: 489, endPoint x: 330, endPoint y: 421, distance: 114.3
click at [242, 487] on div "Does the project require electricity?" at bounding box center [317, 476] width 585 height 54
click at [361, 317] on div "Setup your Project Enter your project title converting salty water to fresh wat…" at bounding box center [609, 362] width 1149 height 144
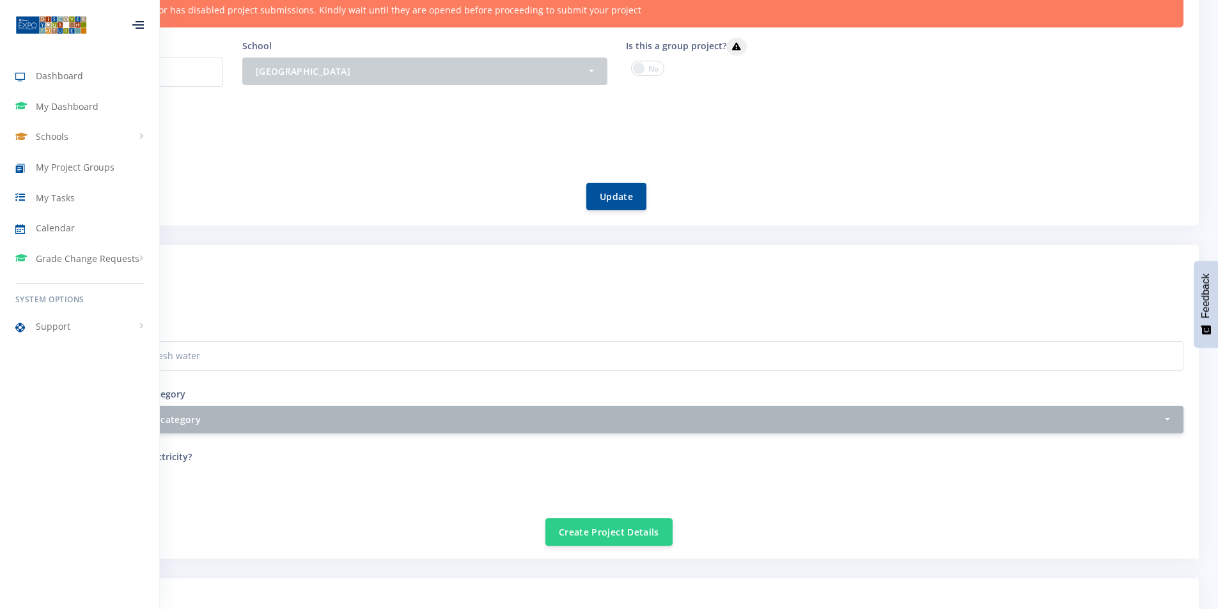
click at [267, 333] on div "Enter your project title converting salty water to fresh water" at bounding box center [609, 346] width 1149 height 49
drag, startPoint x: 346, startPoint y: 311, endPoint x: 590, endPoint y: 395, distance: 257.6
click at [511, 370] on div "Setup your Project Enter your project title converting salty water to fresh wat…" at bounding box center [609, 362] width 1149 height 144
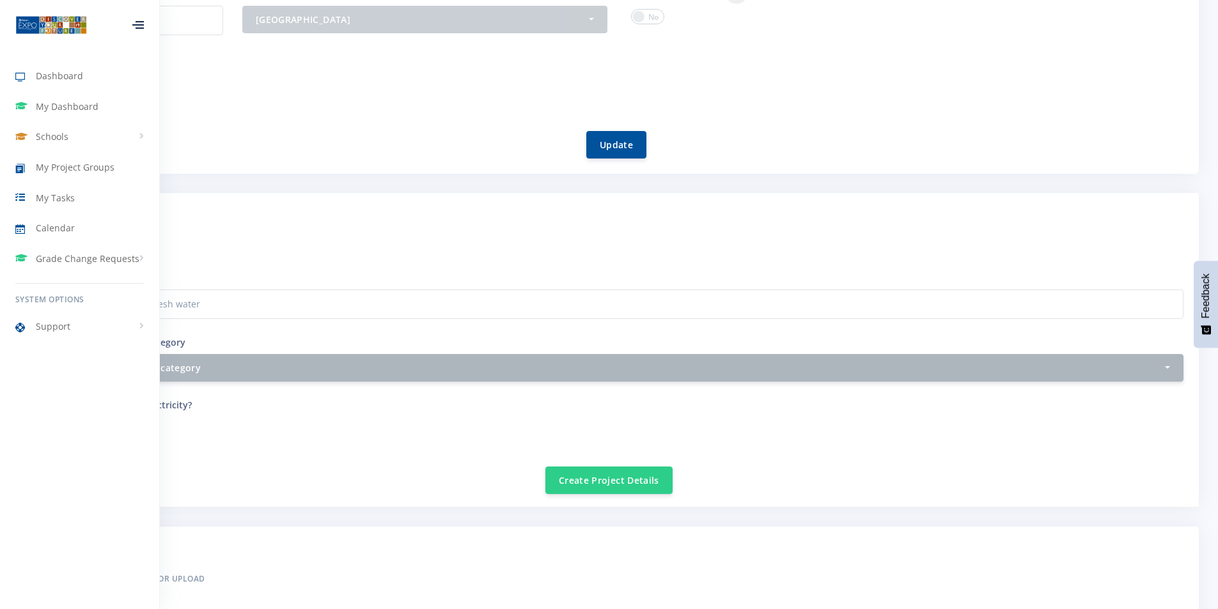
scroll to position [192, 0]
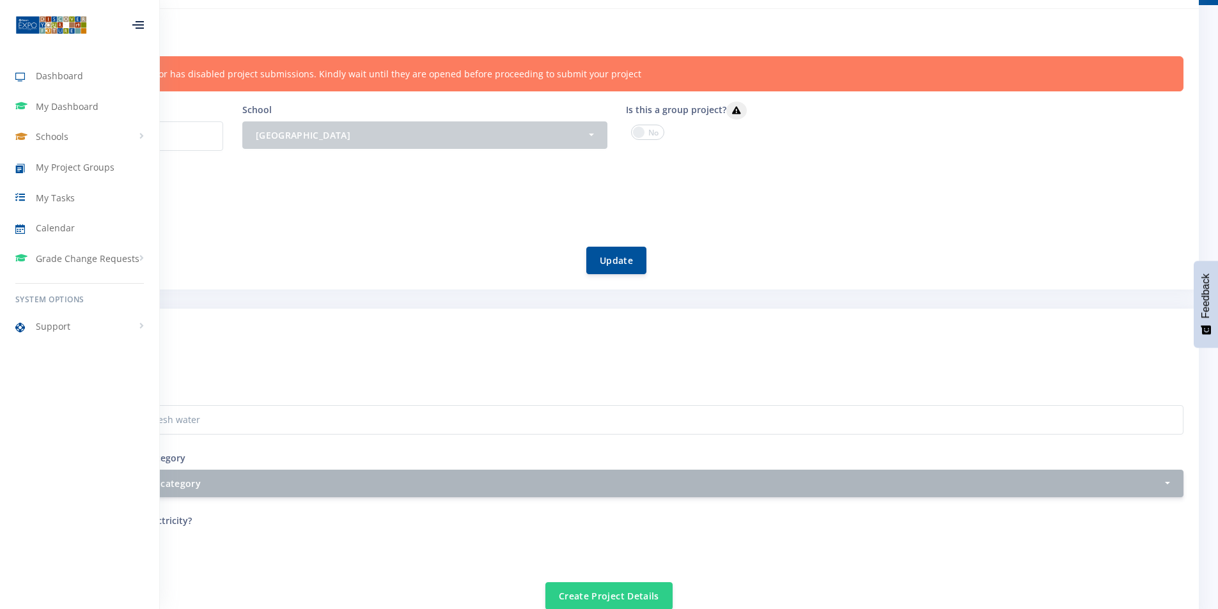
click at [207, 321] on div "Project Step I Setup your Project Enter your project title converting salty wat…" at bounding box center [609, 466] width 1180 height 315
drag, startPoint x: 207, startPoint y: 321, endPoint x: 141, endPoint y: 351, distance: 72.4
click at [172, 334] on div "Project Step I Setup your Project Enter your project title converting salty wat…" at bounding box center [609, 466] width 1180 height 315
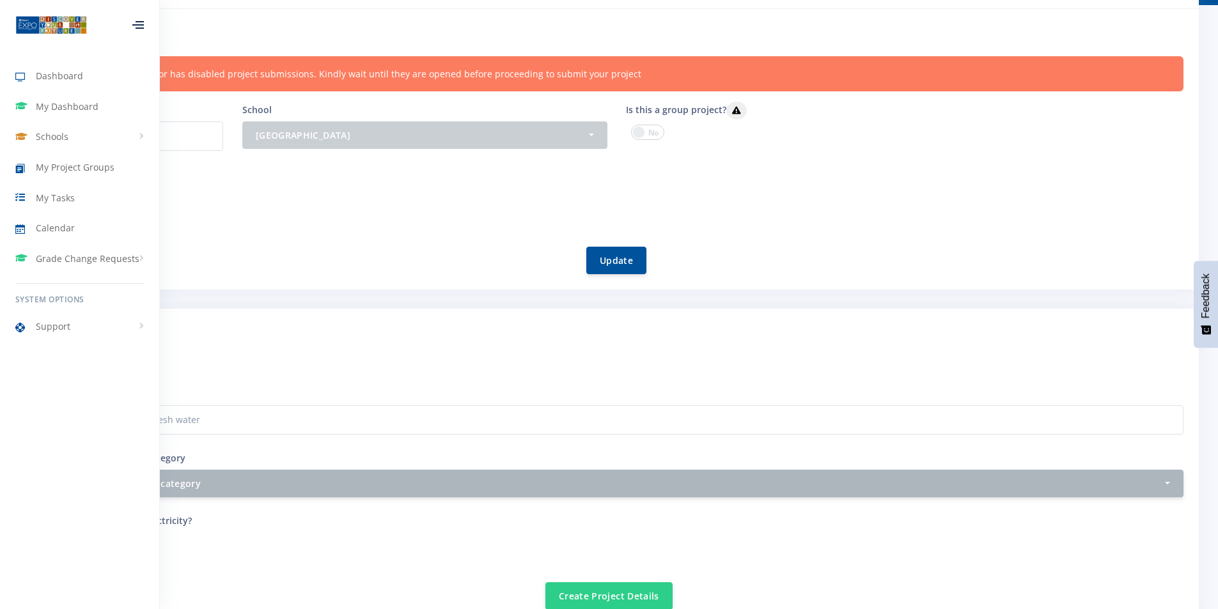
click at [148, 362] on div "Dashboard My Dashboard Schools View Schools [GEOGRAPHIC_DATA] My Project Groups" at bounding box center [79, 299] width 159 height 599
click at [366, 386] on div "Enter your project title converting salty water to fresh water" at bounding box center [609, 410] width 1149 height 49
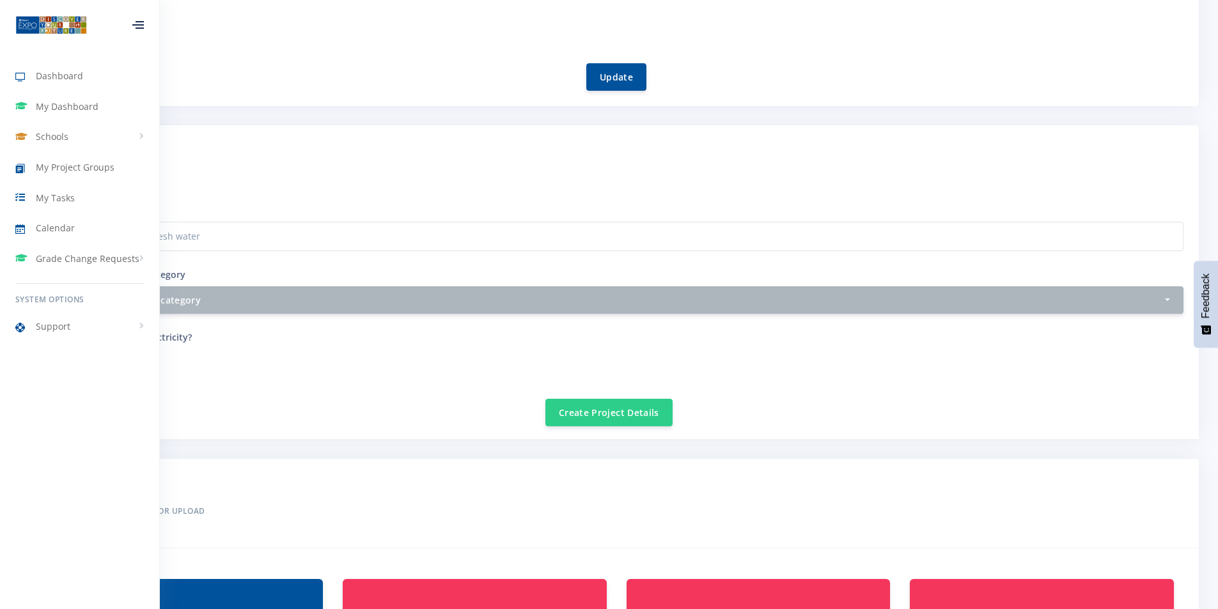
scroll to position [448, 0]
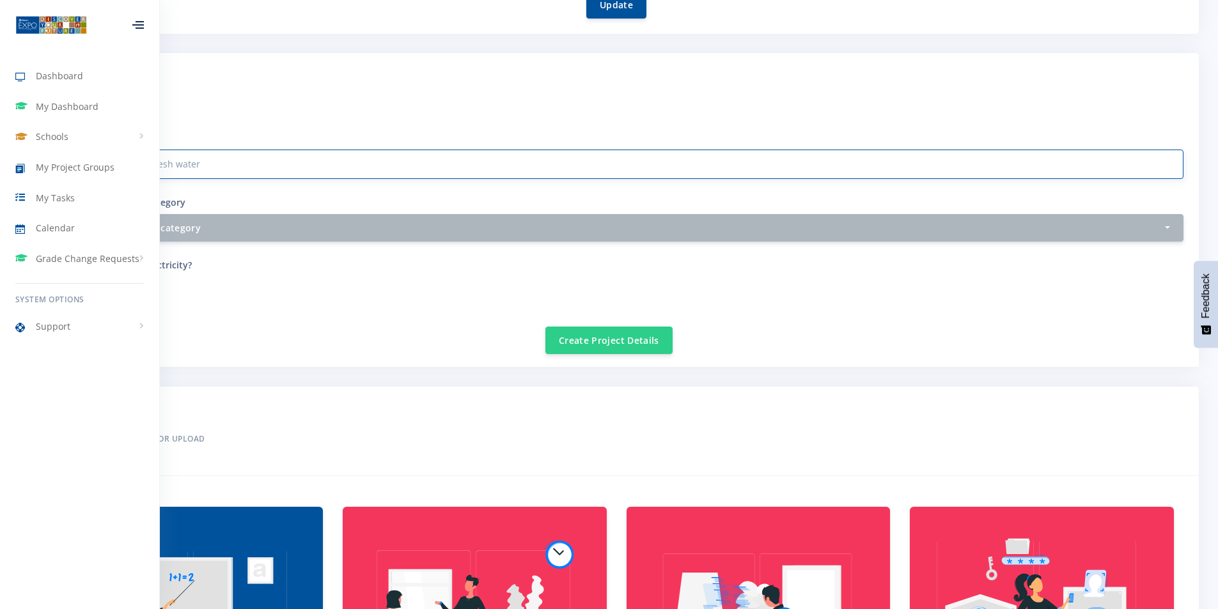
click at [393, 162] on input "converting salty water to fresh water" at bounding box center [609, 164] width 1149 height 29
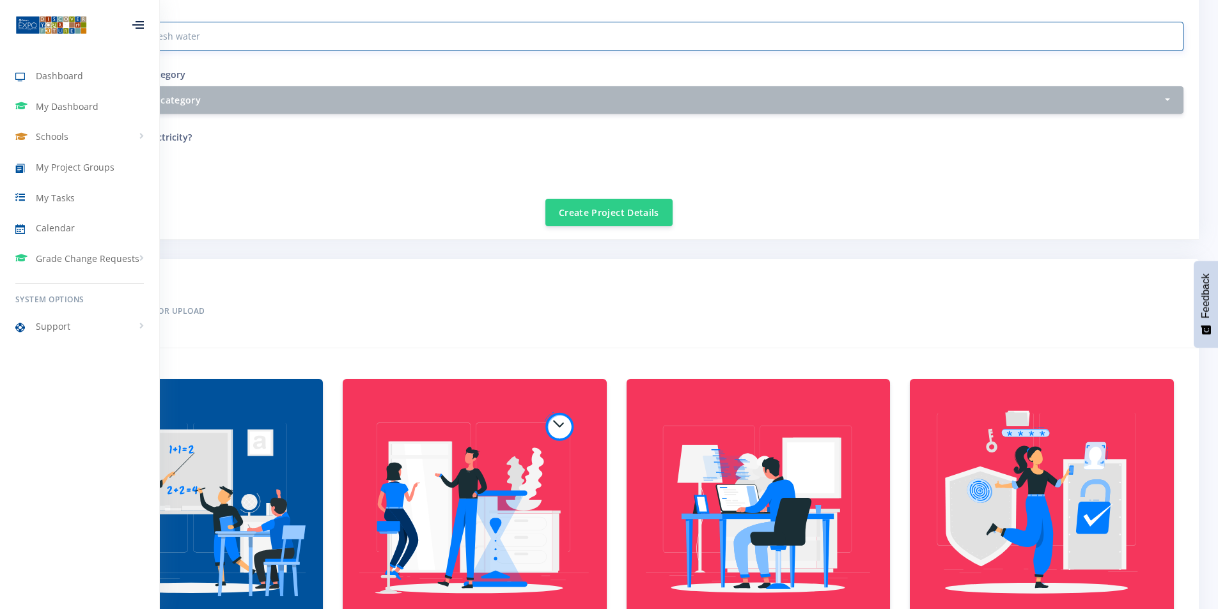
scroll to position [384, 0]
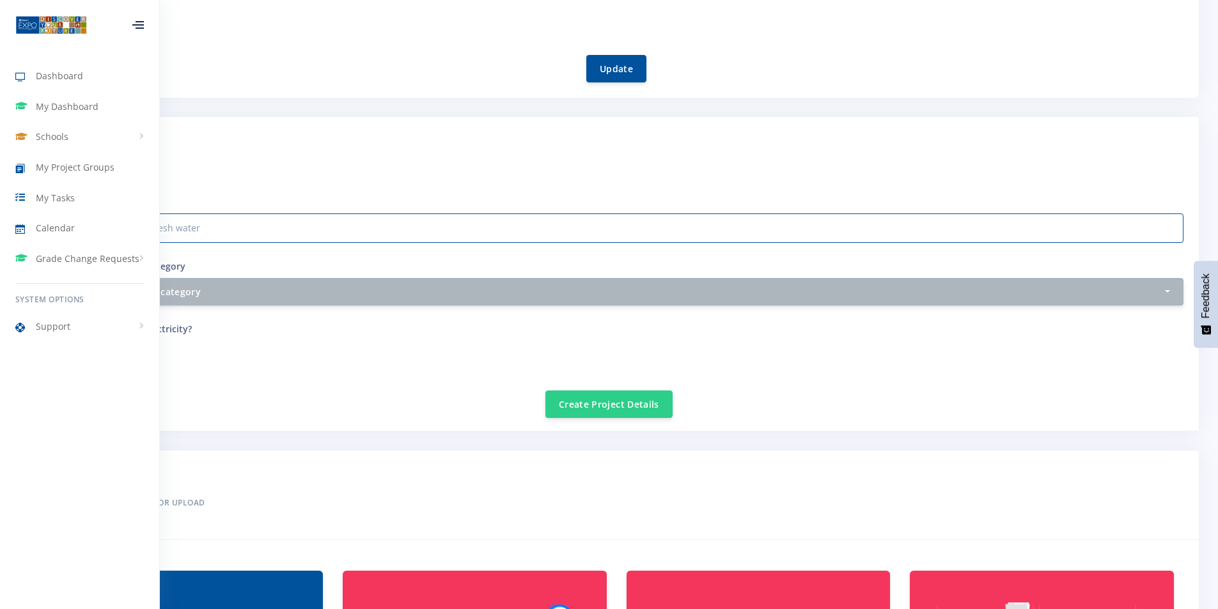
click at [138, 21] on div at bounding box center [138, 25] width 12 height 8
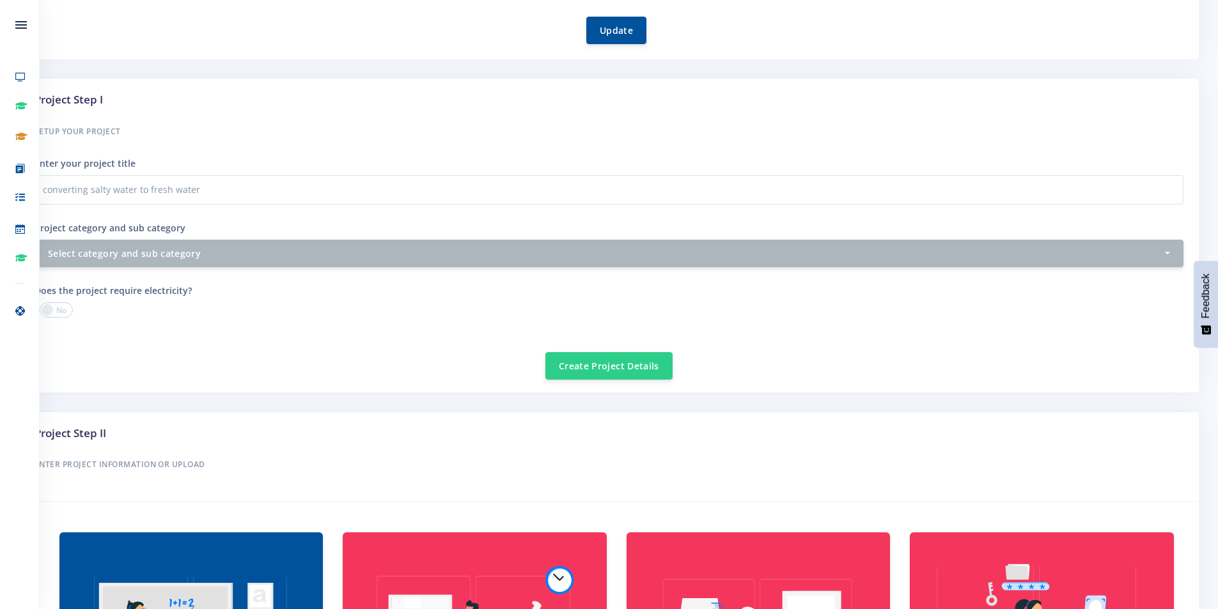
scroll to position [400, 0]
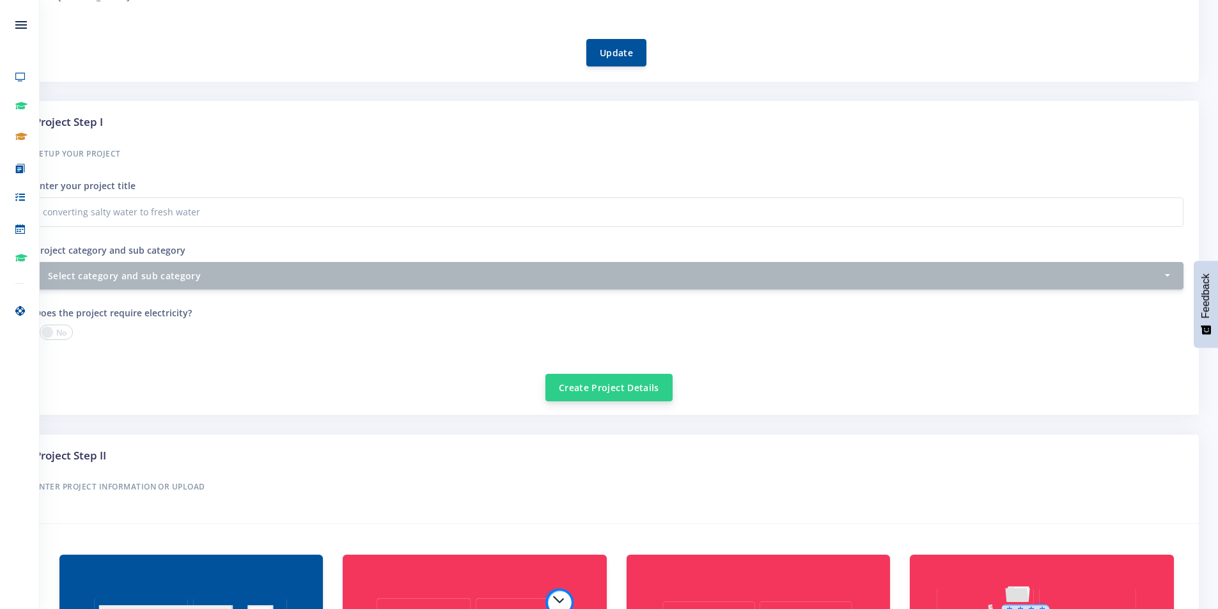
click at [618, 396] on button "Create Project Details" at bounding box center [608, 387] width 127 height 27
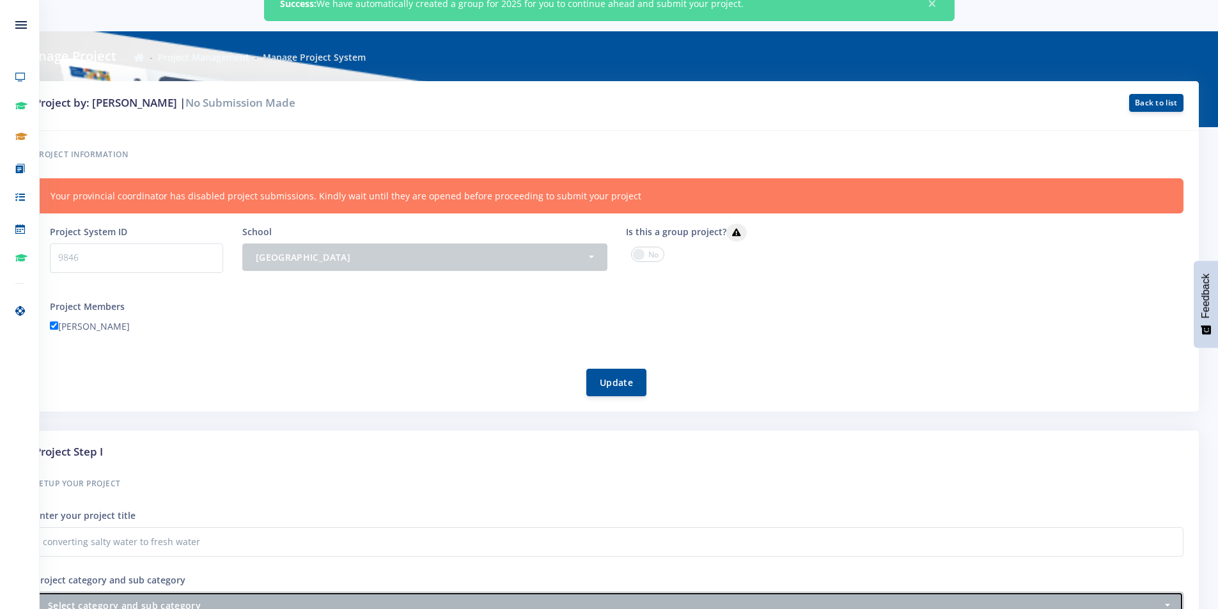
scroll to position [0, 0]
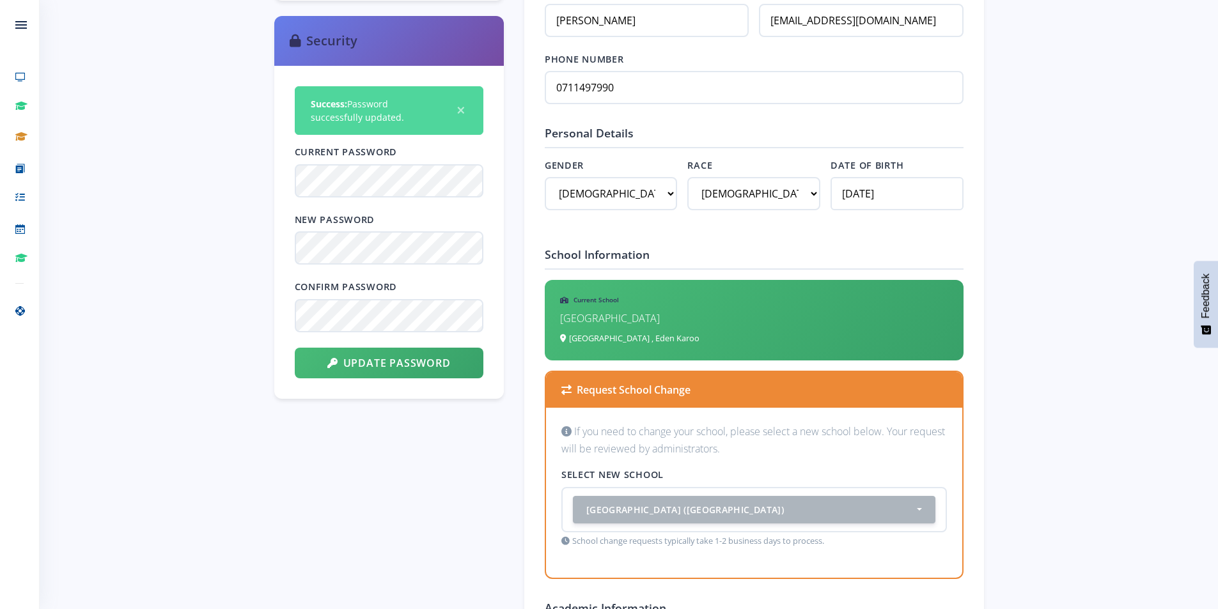
scroll to position [10, 10]
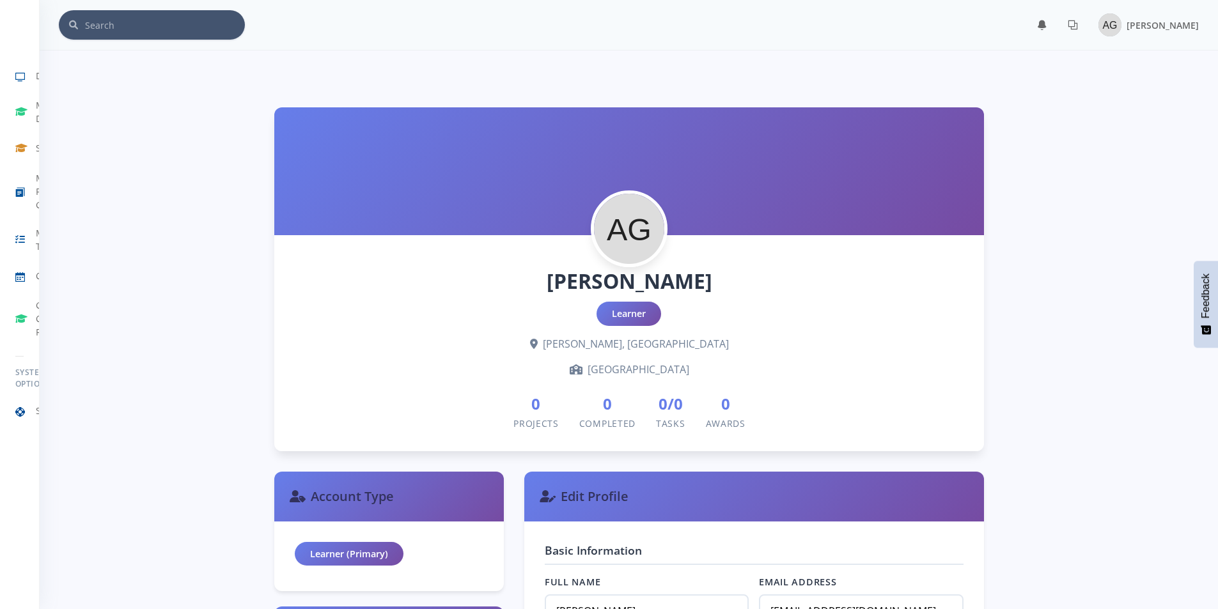
scroll to position [10, 10]
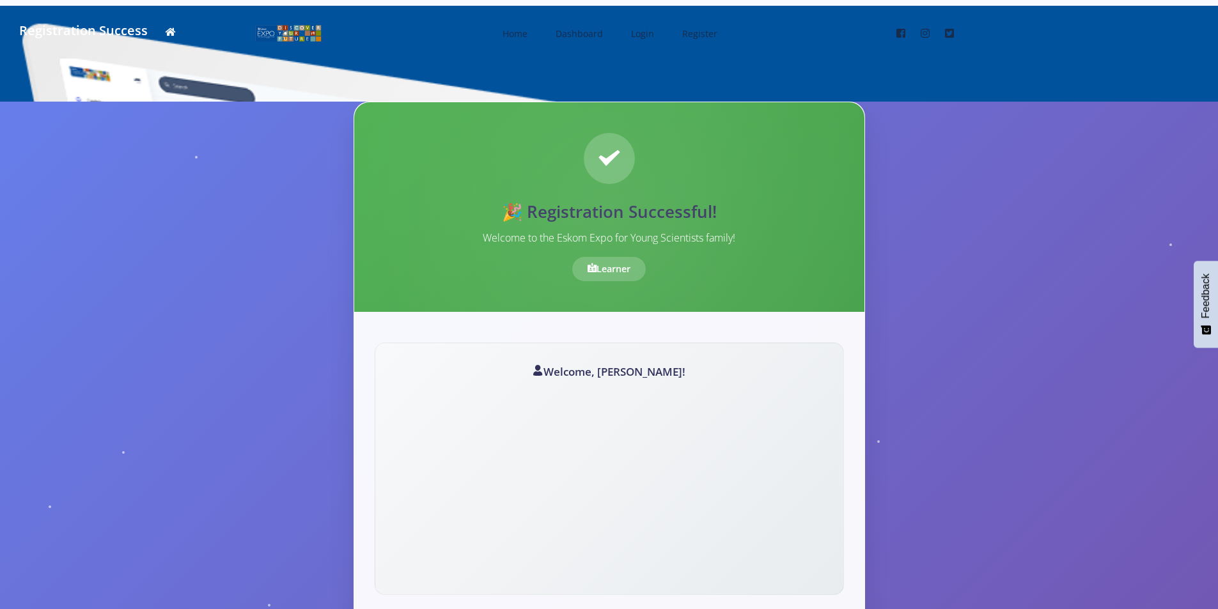
scroll to position [576, 0]
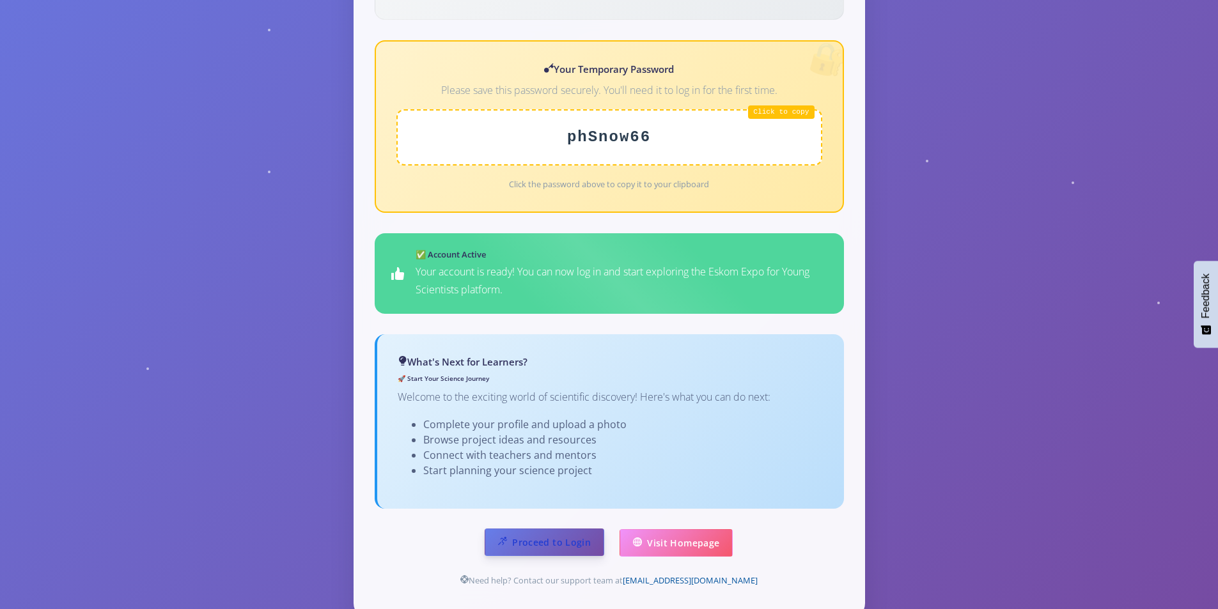
click at [586, 529] on link "Proceed to Login" at bounding box center [545, 542] width 120 height 27
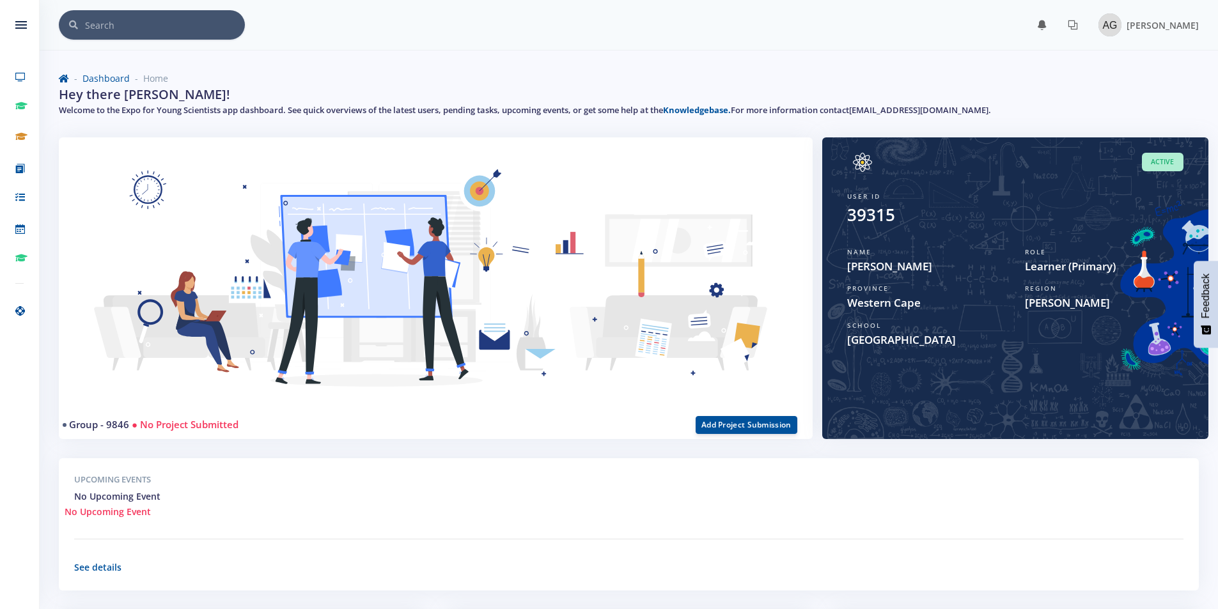
scroll to position [10, 10]
click at [726, 166] on img at bounding box center [435, 290] width 723 height 274
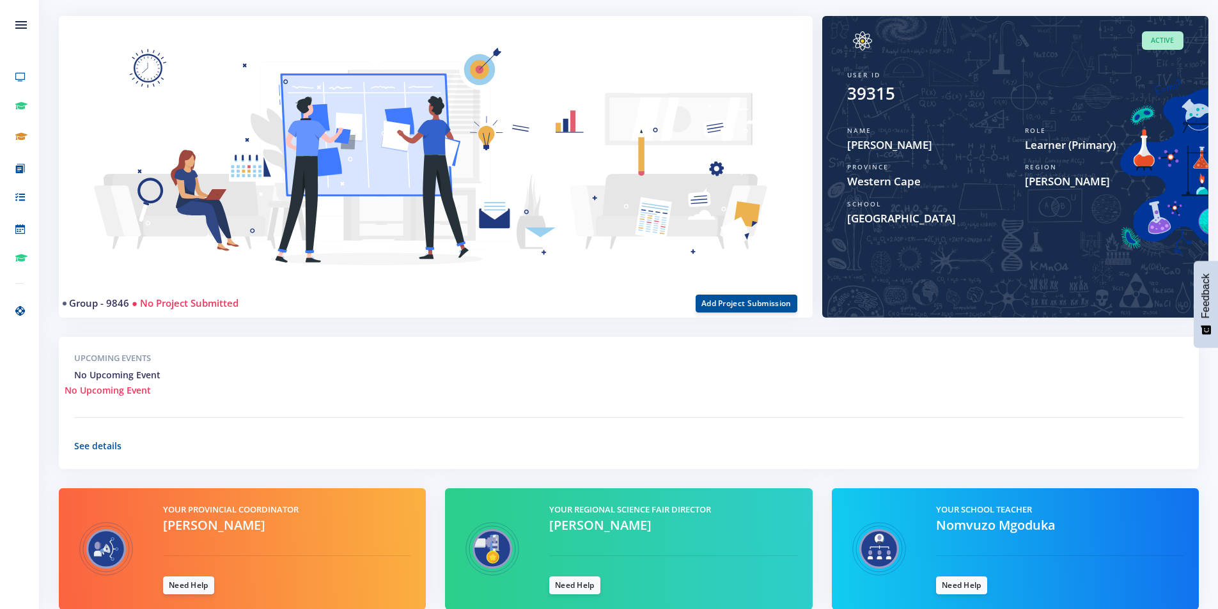
scroll to position [179, 0]
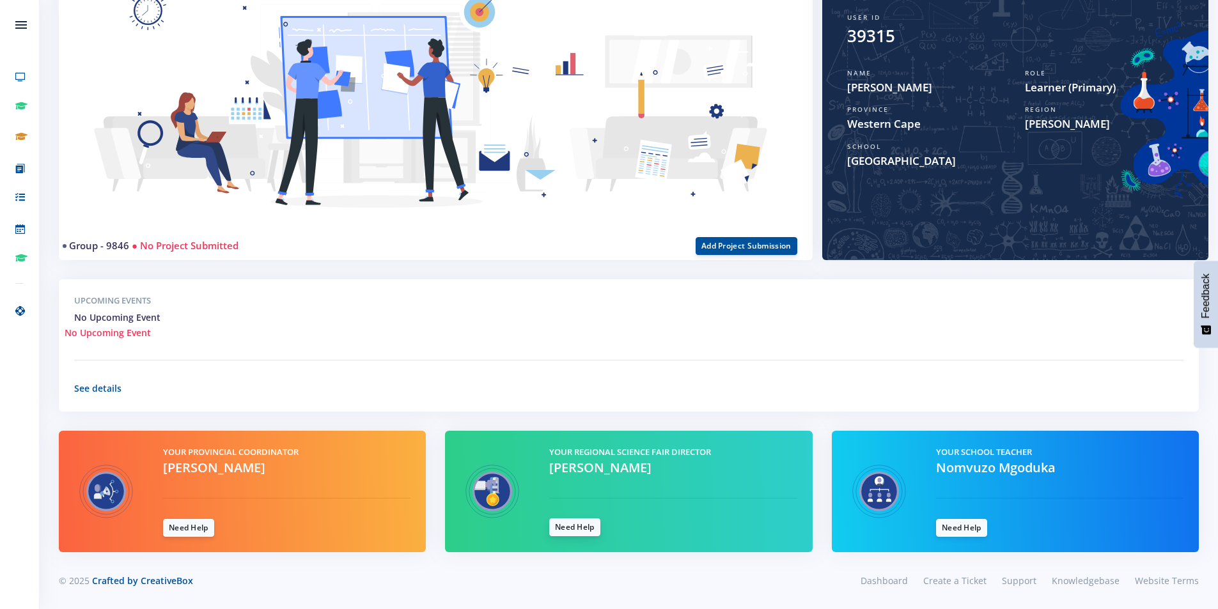
click at [593, 533] on link "Need Help" at bounding box center [574, 528] width 51 height 18
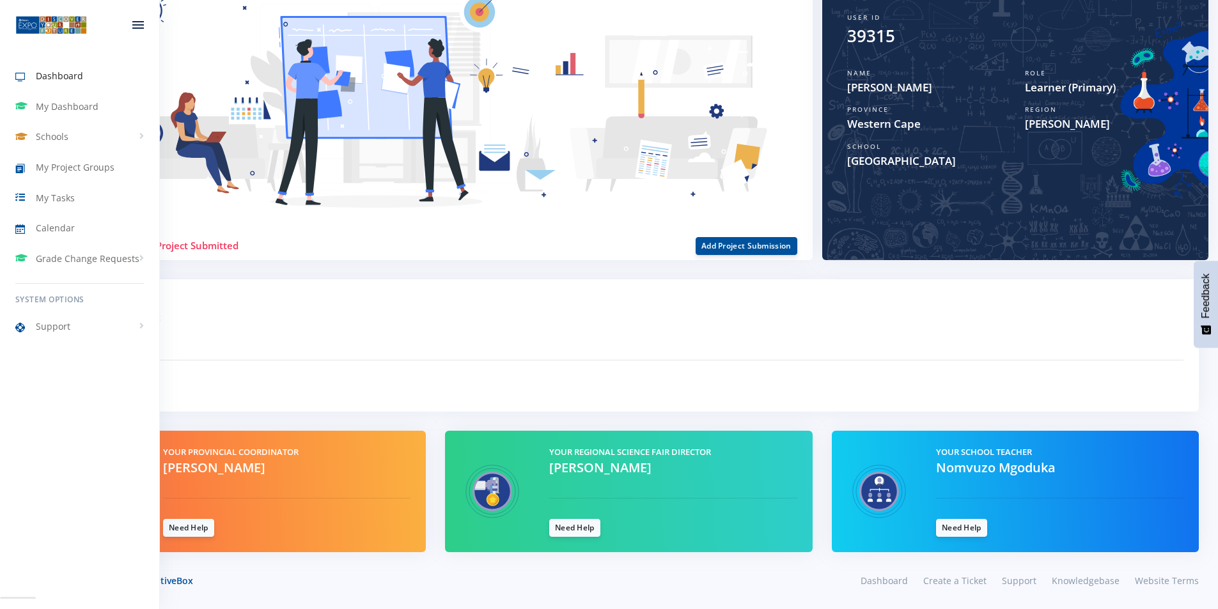
scroll to position [10, 10]
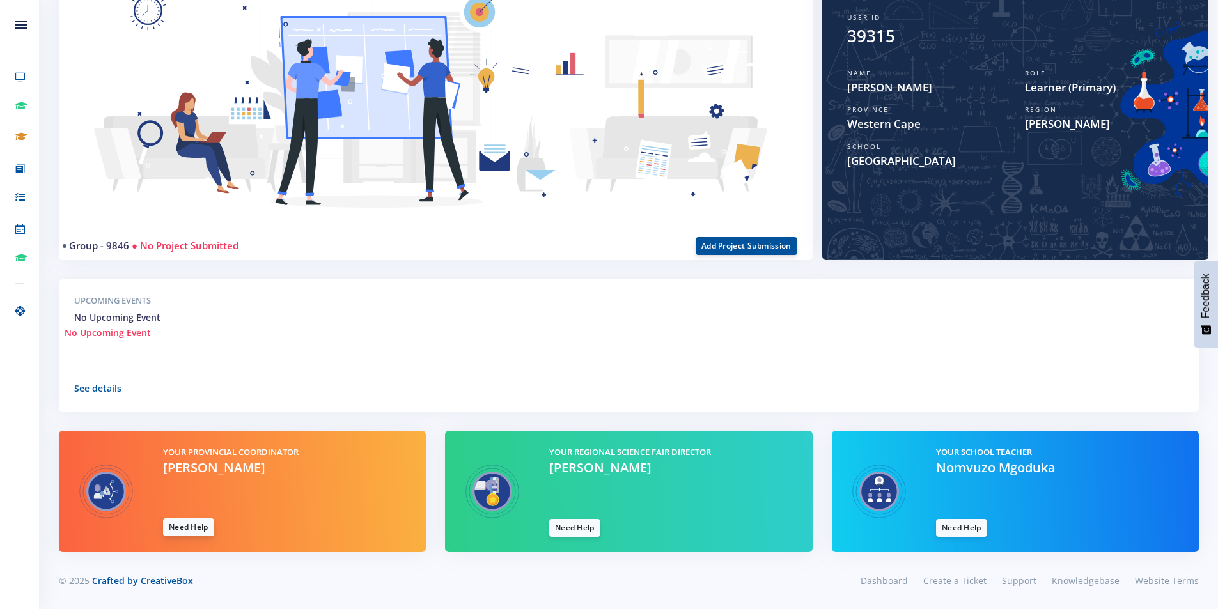
click at [185, 522] on link "Need Help" at bounding box center [188, 528] width 51 height 18
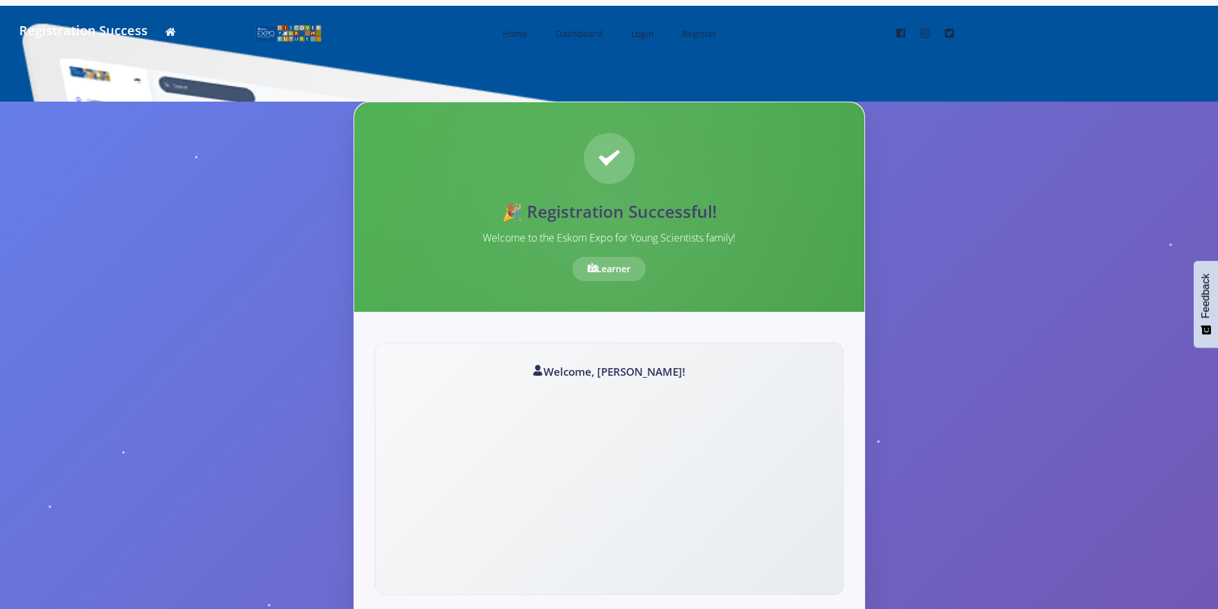
scroll to position [576, 0]
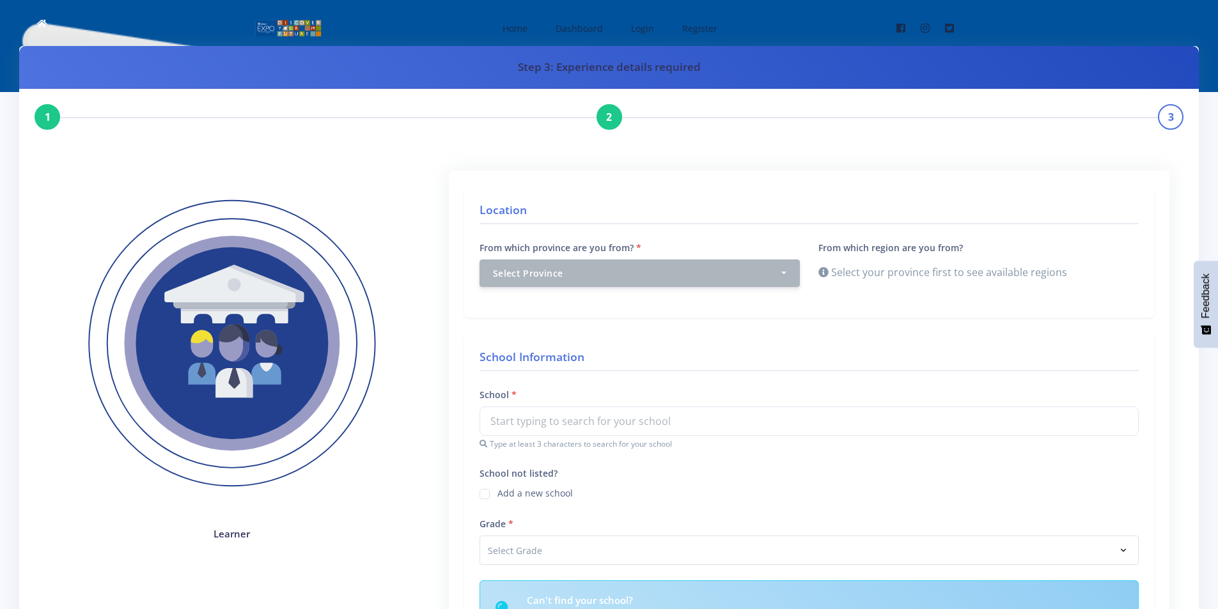
scroll to position [443, 0]
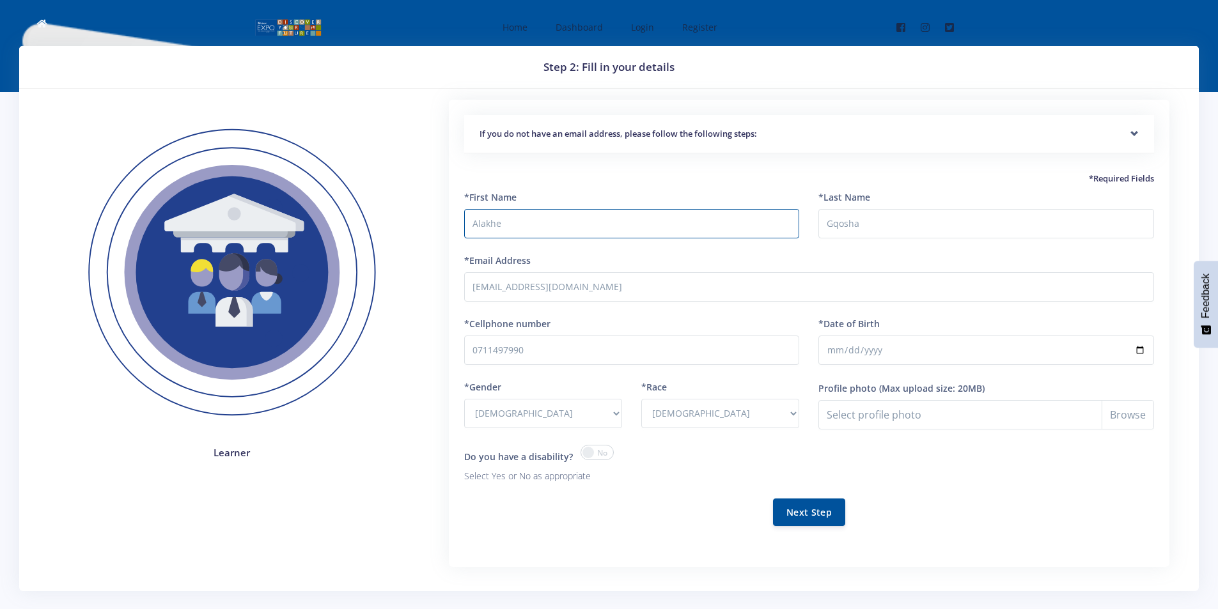
select select "F"
select select "[DEMOGRAPHIC_DATA]"
click at [19, 0] on nav "Home Dashboard Login Register Facebook" at bounding box center [609, 27] width 1218 height 54
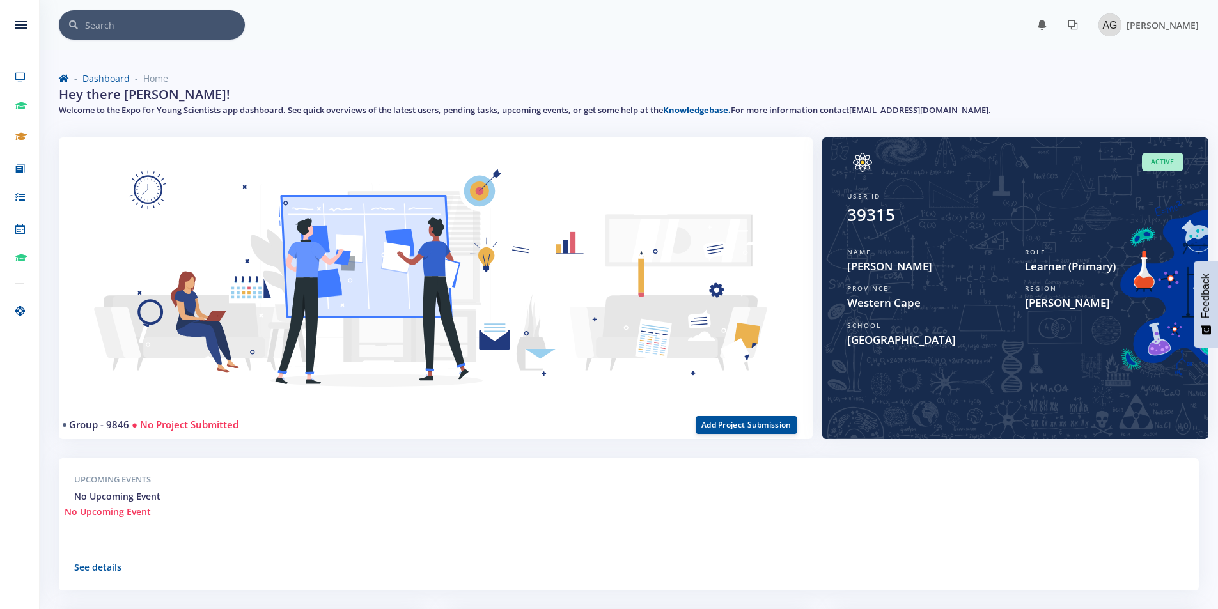
scroll to position [10, 10]
